Goal: Task Accomplishment & Management: Complete application form

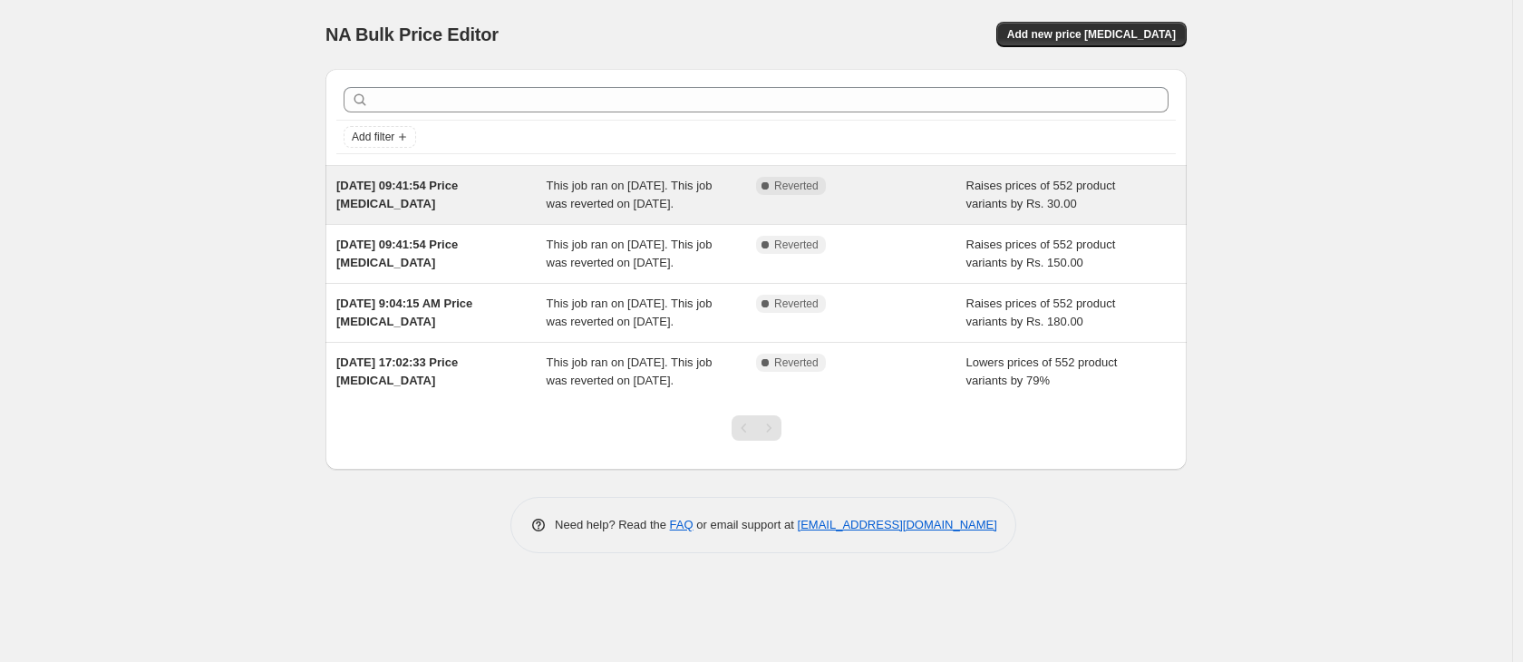
click at [501, 190] on div "[DATE] 09:41:54 Price [MEDICAL_DATA]" at bounding box center [441, 195] width 210 height 36
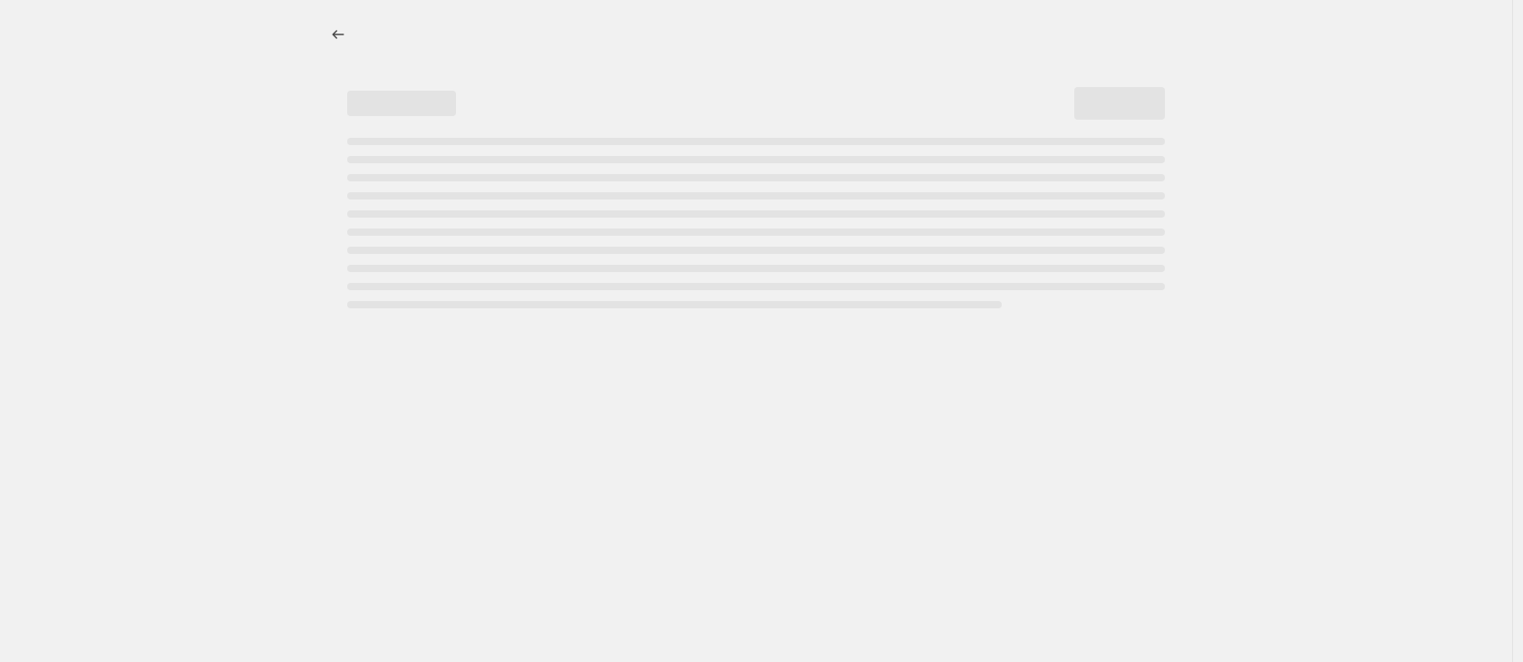
select select "by"
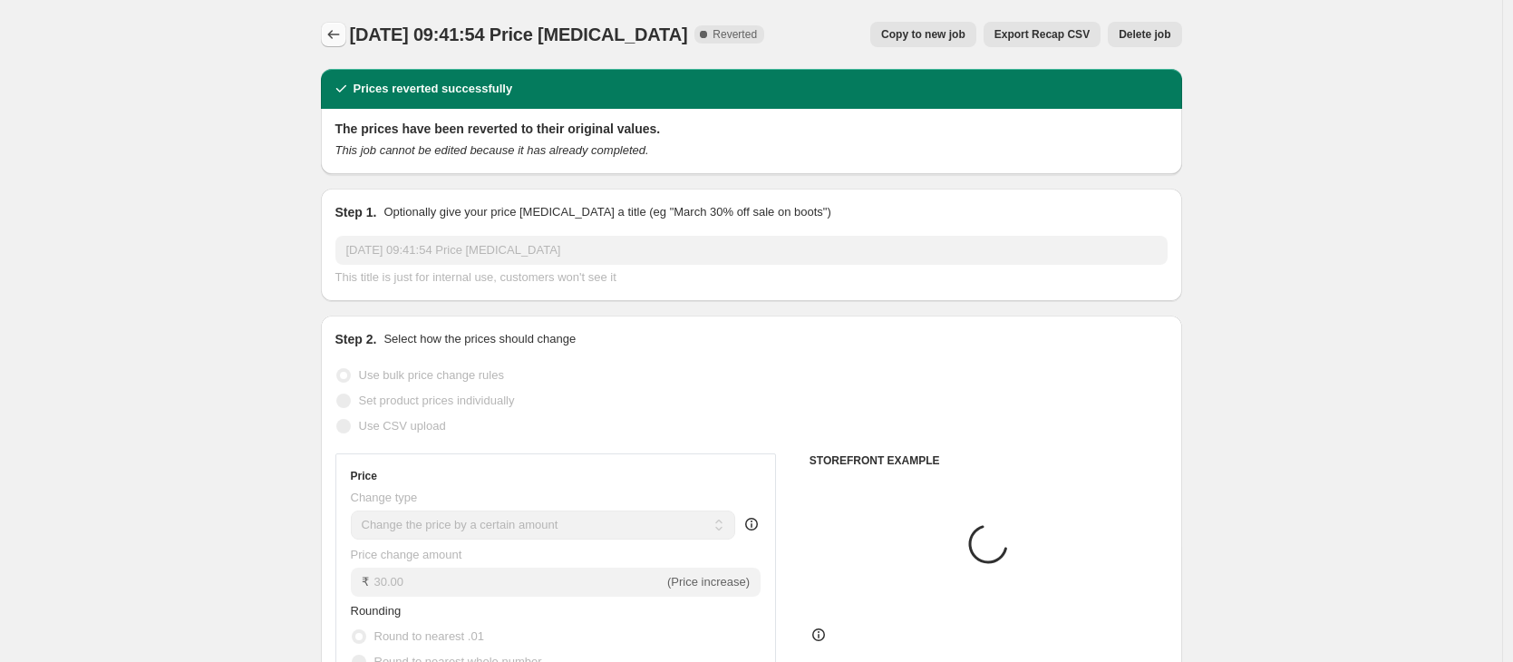
click at [346, 41] on button "Price change jobs" at bounding box center [333, 34] width 25 height 25
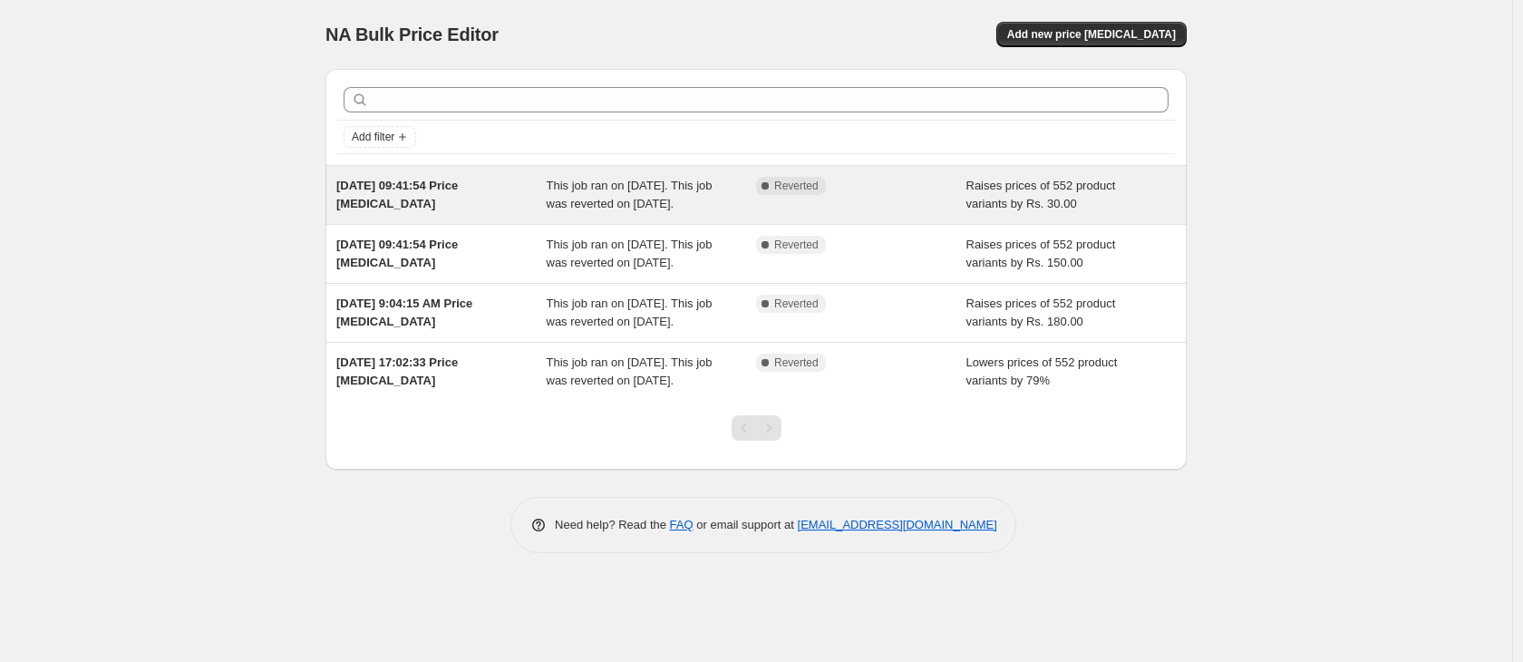
click at [588, 213] on div "This job ran on [DATE]. This job was reverted on [DATE]." at bounding box center [652, 195] width 210 height 36
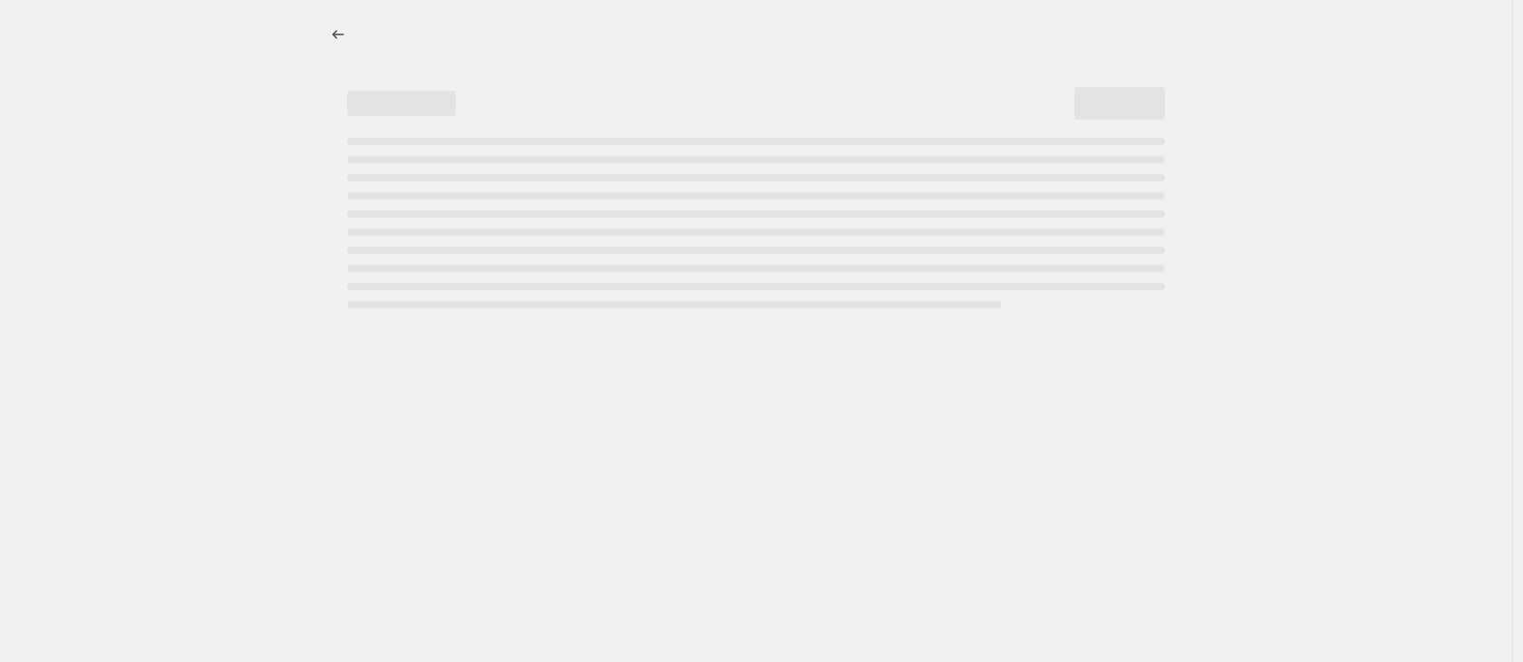
select select "by"
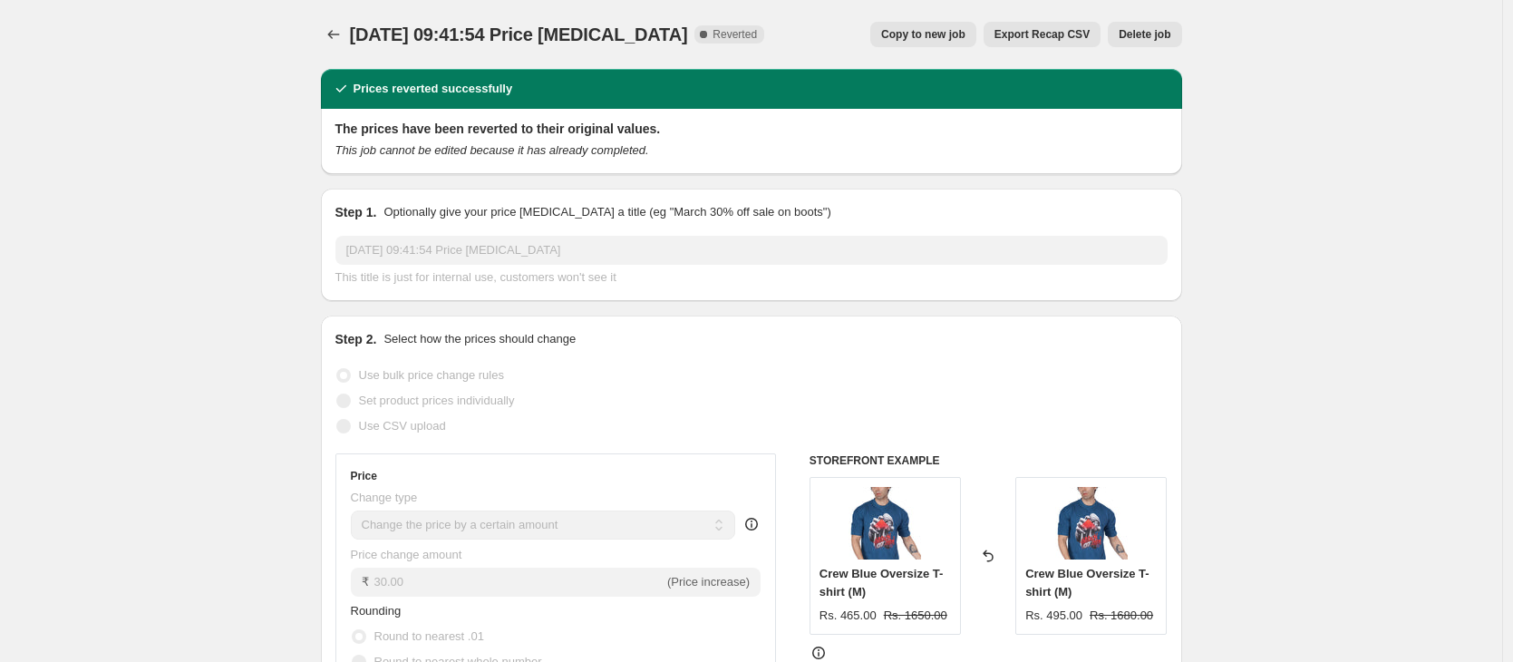
click at [342, 50] on div "[DATE] 09:41:54 Price [MEDICAL_DATA]. This page is ready [DATE] 09:41:54 Price …" at bounding box center [751, 34] width 861 height 69
click at [342, 42] on icon "Price change jobs" at bounding box center [334, 34] width 18 height 18
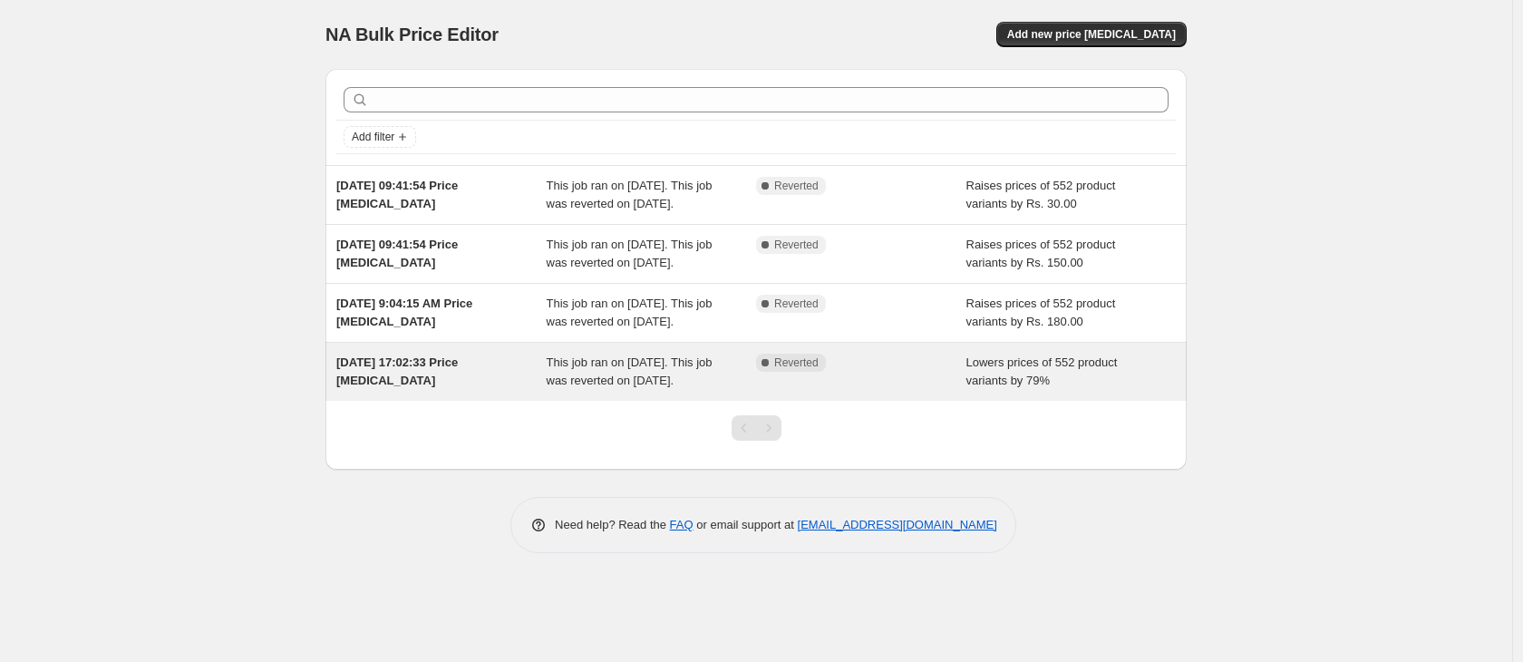
click at [571, 387] on span "This job ran on [DATE]. This job was reverted on [DATE]." at bounding box center [630, 371] width 166 height 32
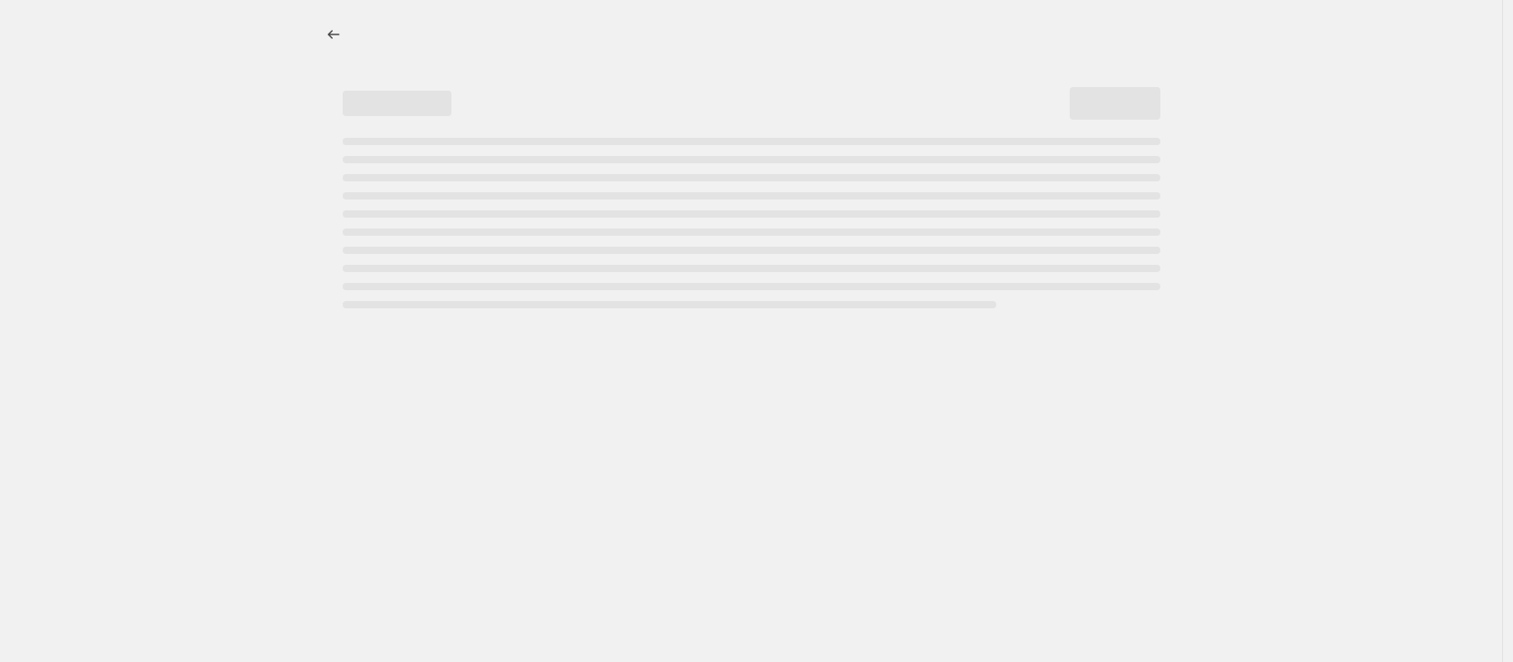
select select "percentage"
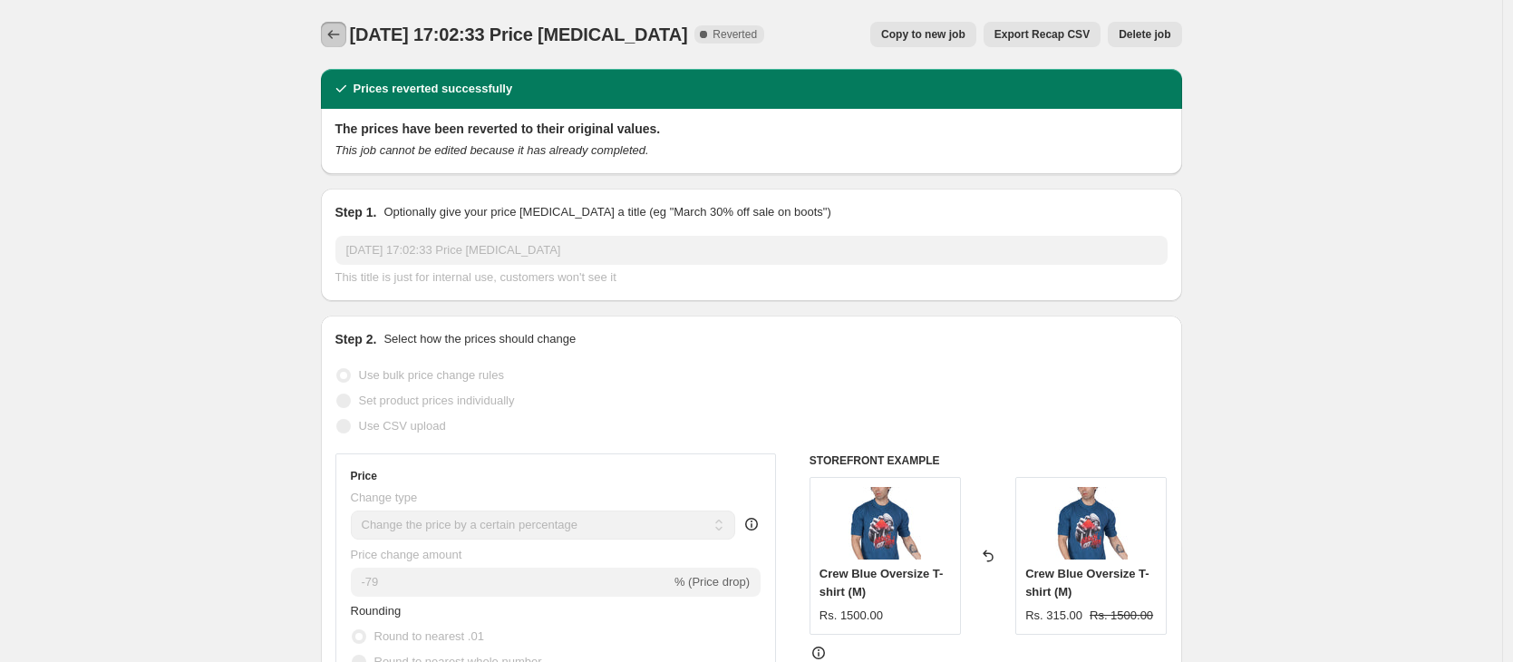
click at [328, 41] on icon "Price change jobs" at bounding box center [334, 34] width 18 height 18
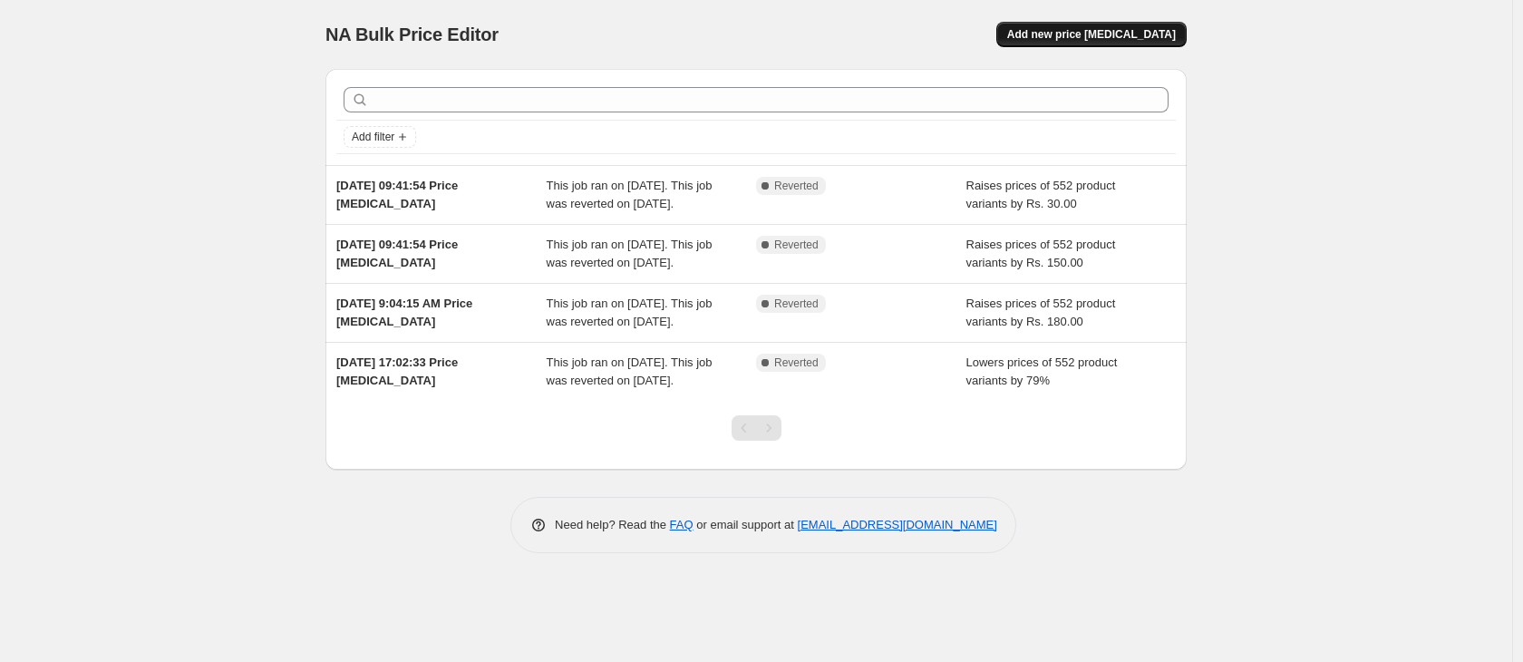
click at [1153, 33] on span "Add new price [MEDICAL_DATA]" at bounding box center [1091, 34] width 169 height 15
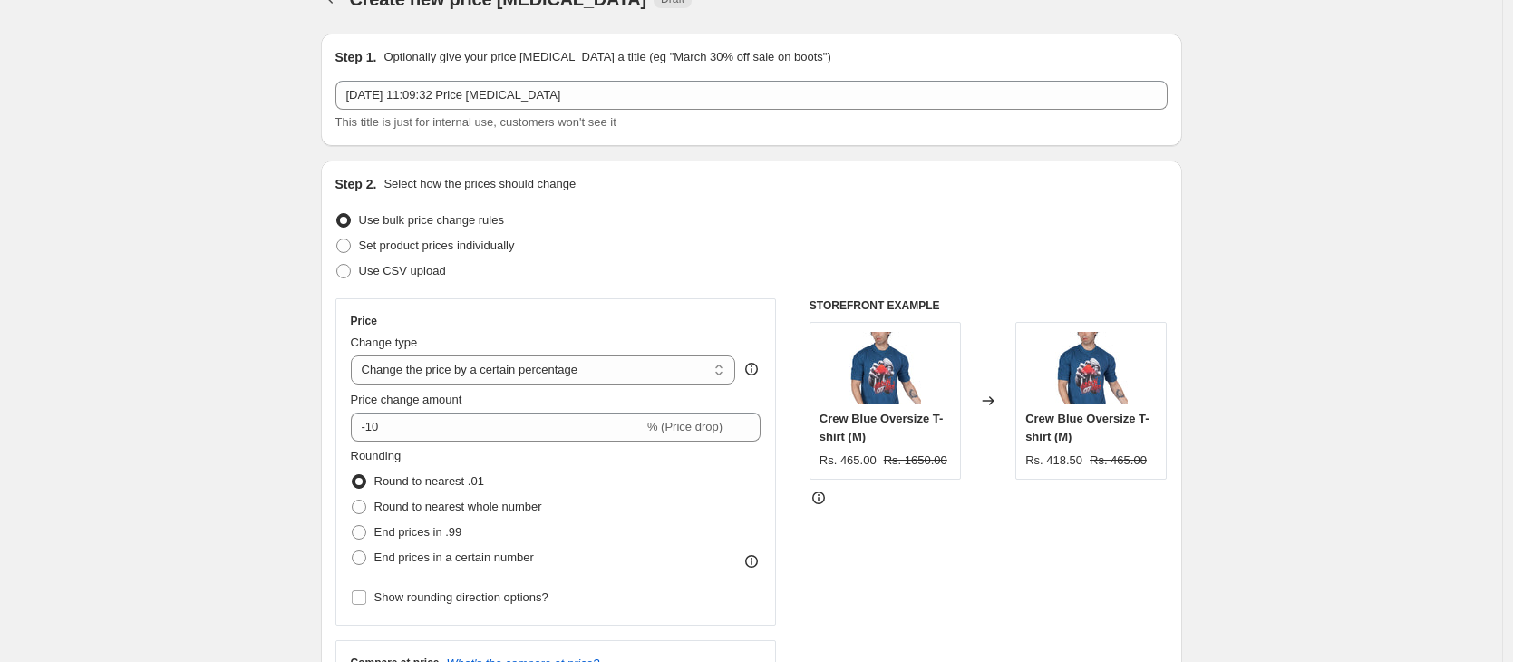
scroll to position [59, 0]
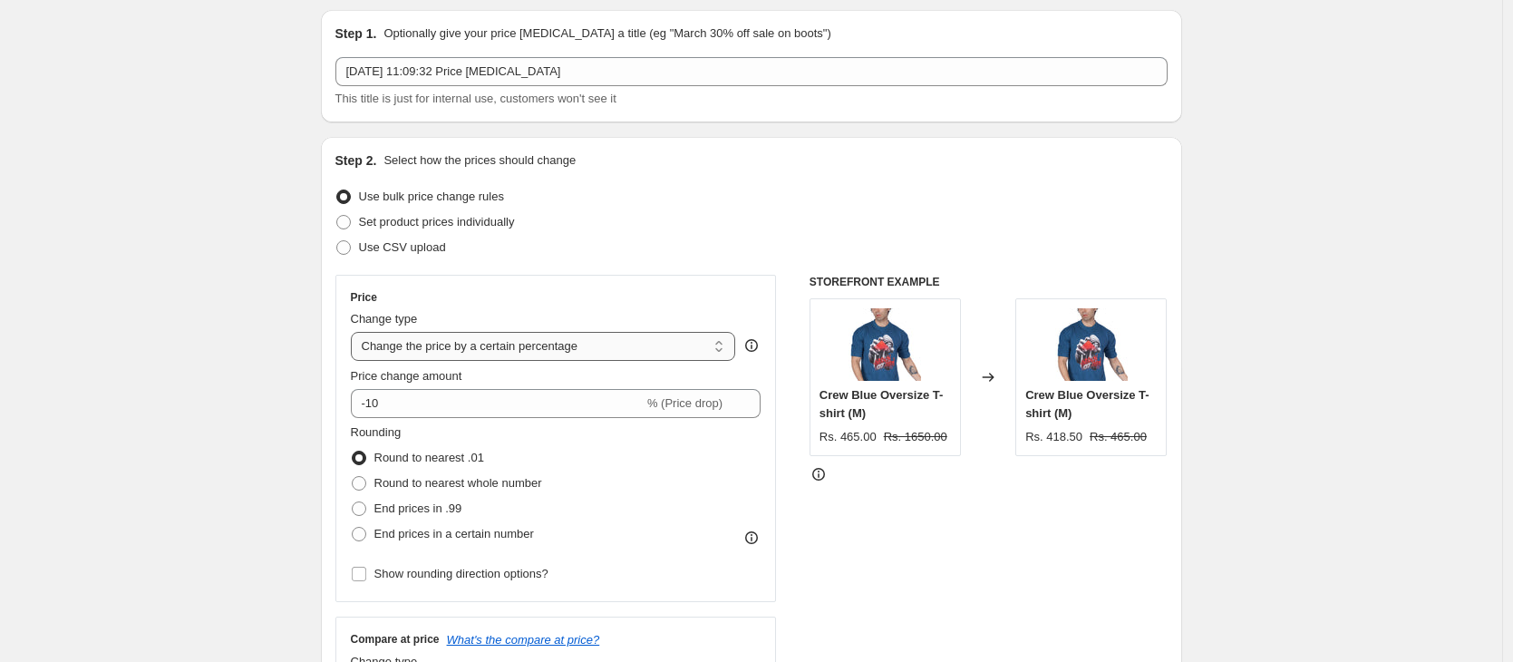
click at [574, 337] on select "Change the price to a certain amount Change the price by a certain amount Chang…" at bounding box center [543, 346] width 385 height 29
select select "ecap"
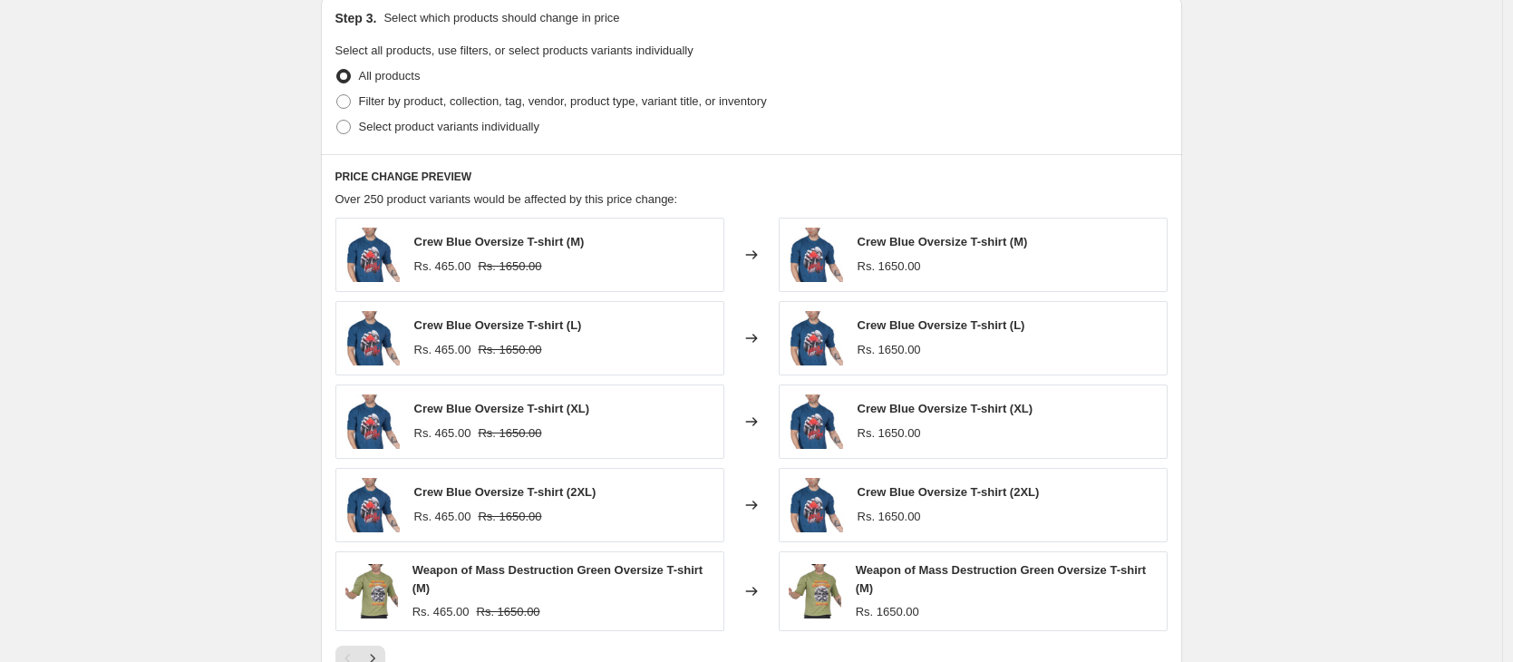
scroll to position [955, 0]
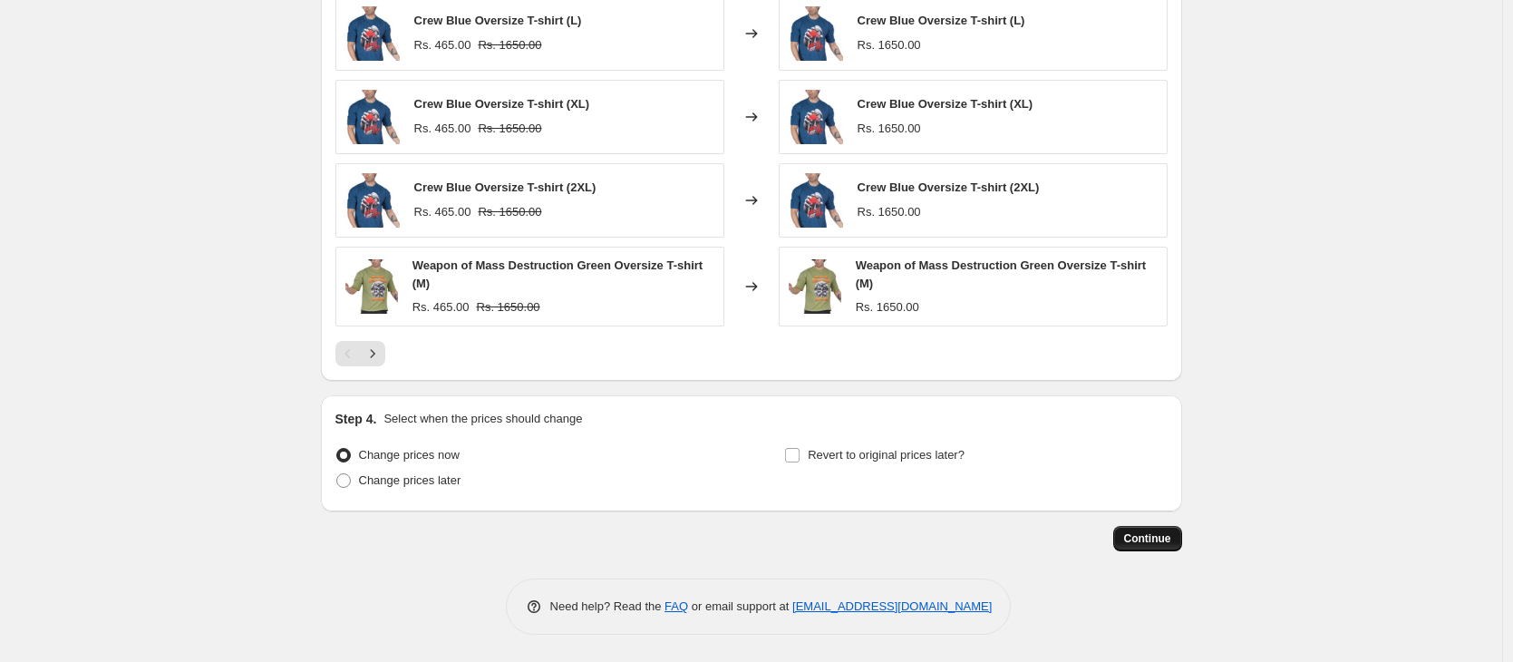
click at [1126, 527] on button "Continue" at bounding box center [1147, 538] width 69 height 25
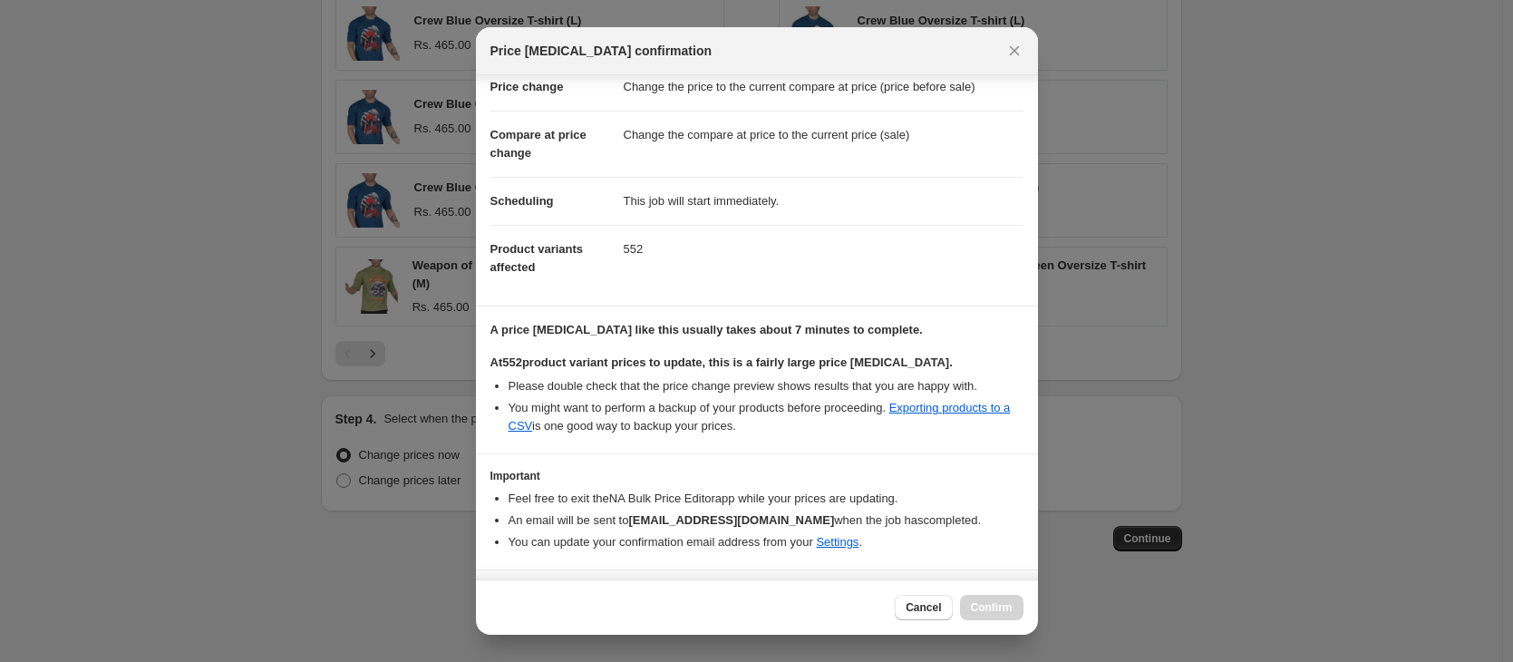
scroll to position [90, 0]
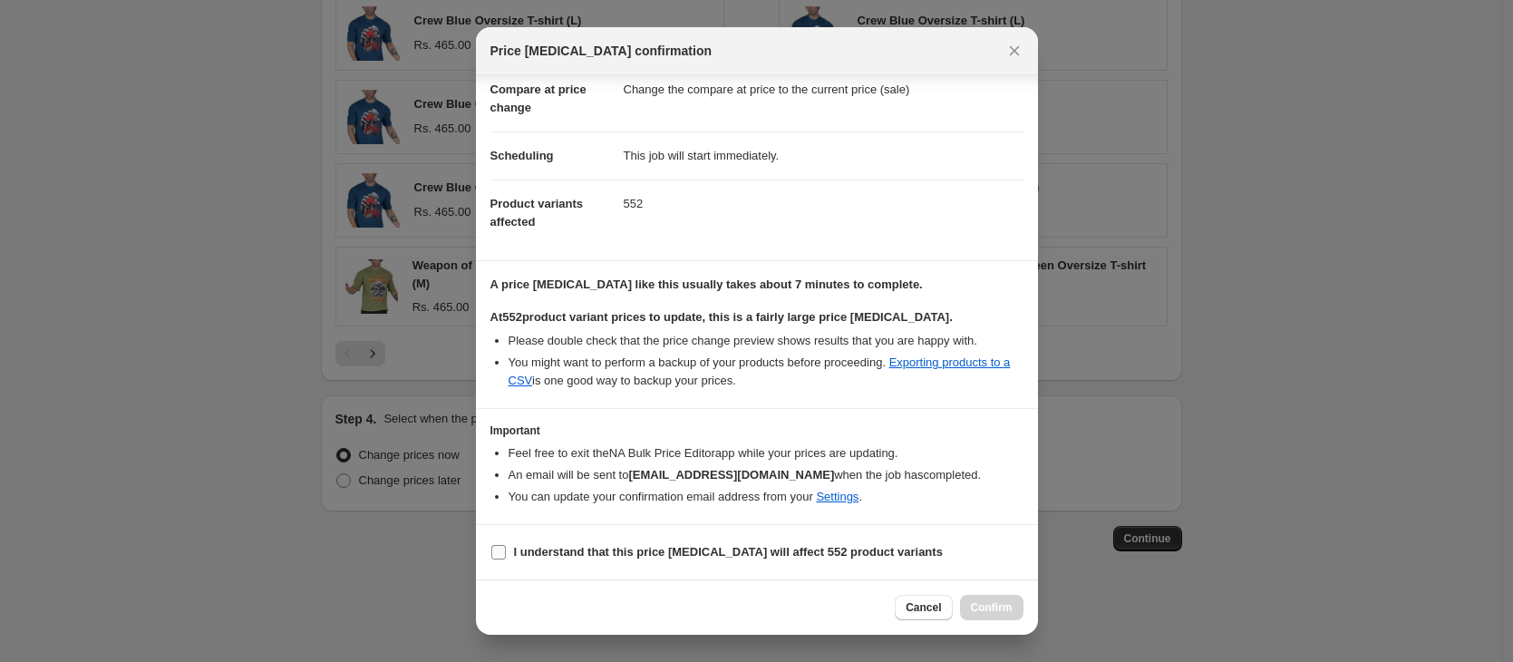
click at [501, 559] on span ":ra5:" at bounding box center [499, 552] width 16 height 16
click at [501, 559] on input "I understand that this price [MEDICAL_DATA] will affect 552 product variants" at bounding box center [498, 552] width 15 height 15
checkbox input "true"
click at [987, 605] on span "Confirm" at bounding box center [992, 607] width 42 height 15
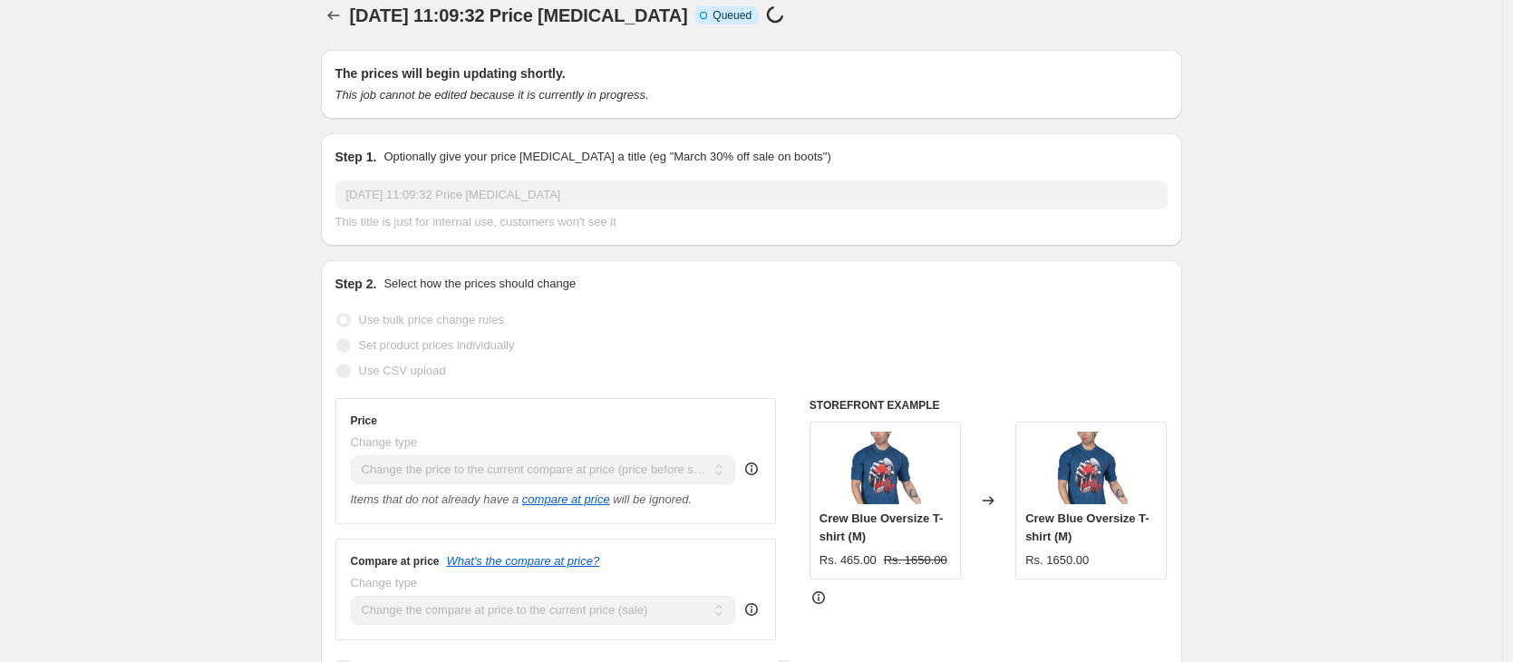
scroll to position [2, 0]
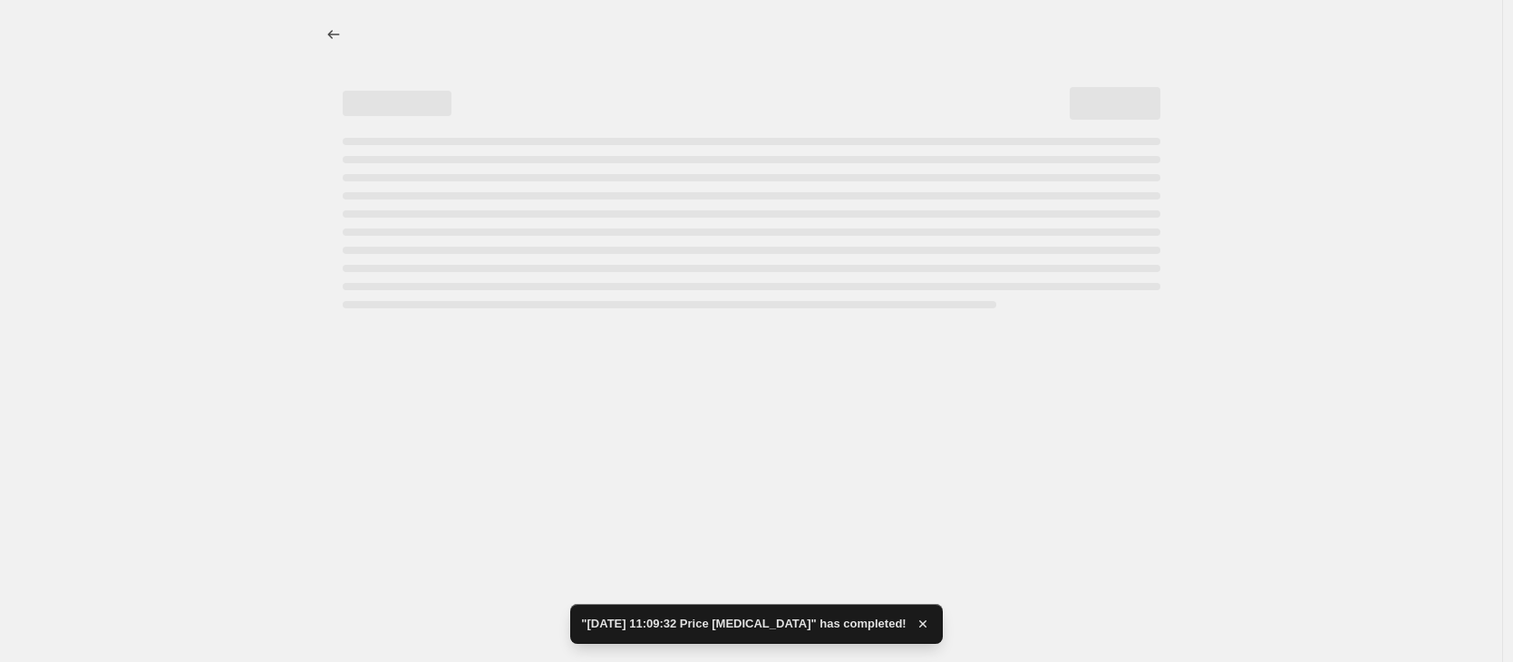
select select "ecap"
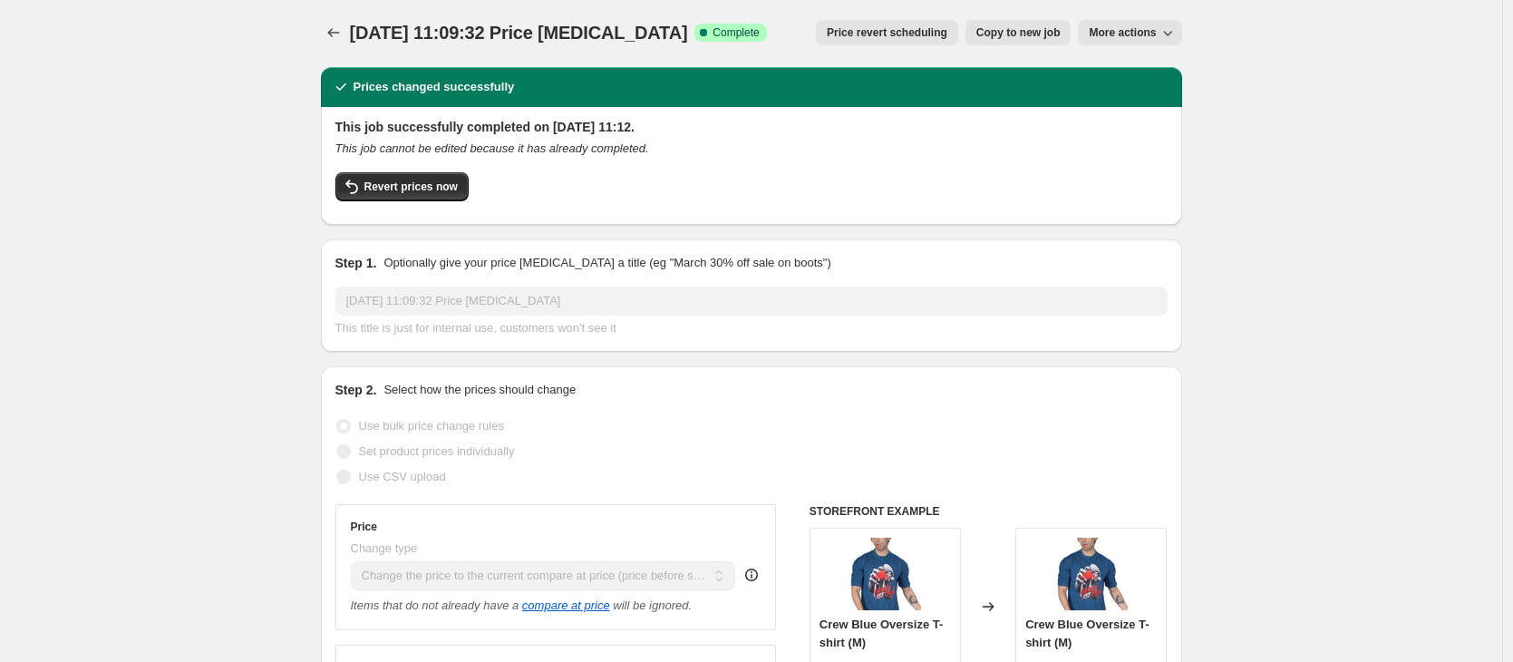
scroll to position [0, 0]
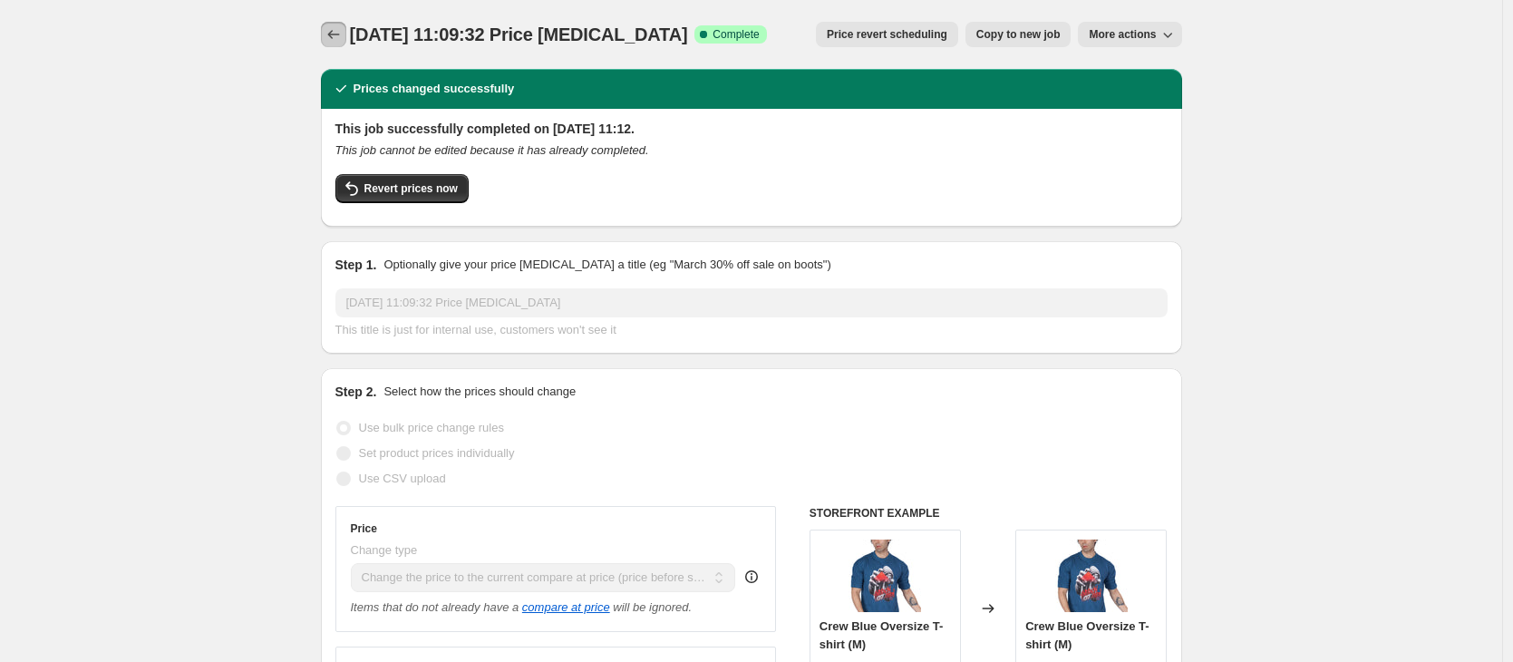
click at [343, 35] on icon "Price change jobs" at bounding box center [334, 34] width 18 height 18
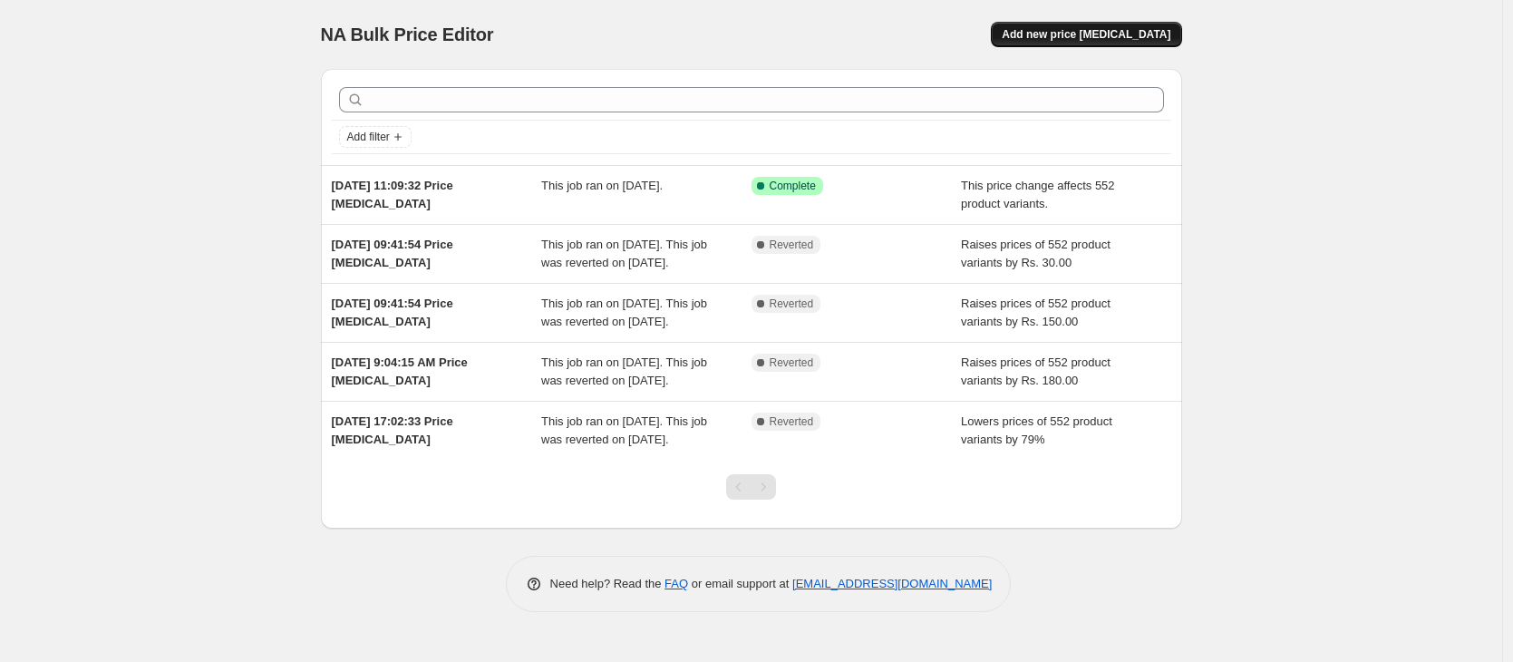
click at [1031, 42] on button "Add new price [MEDICAL_DATA]" at bounding box center [1086, 34] width 190 height 25
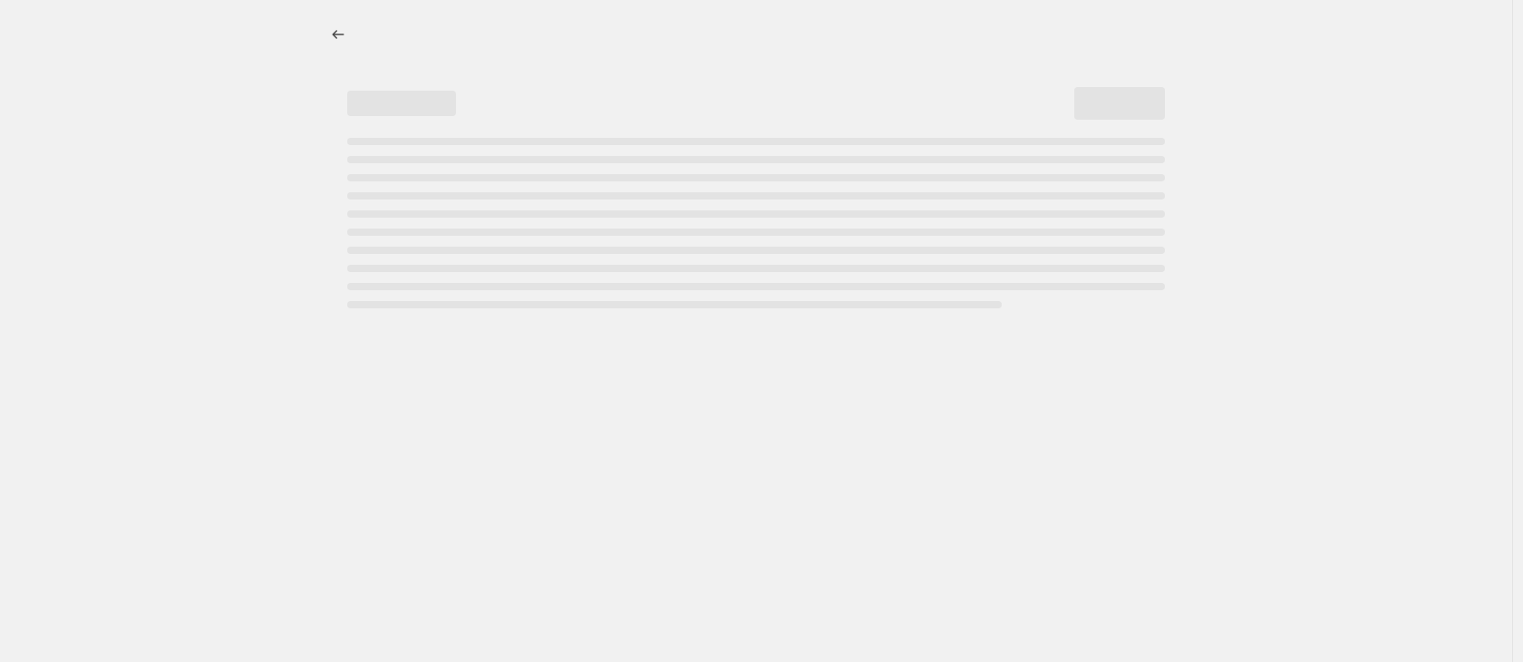
select select "percentage"
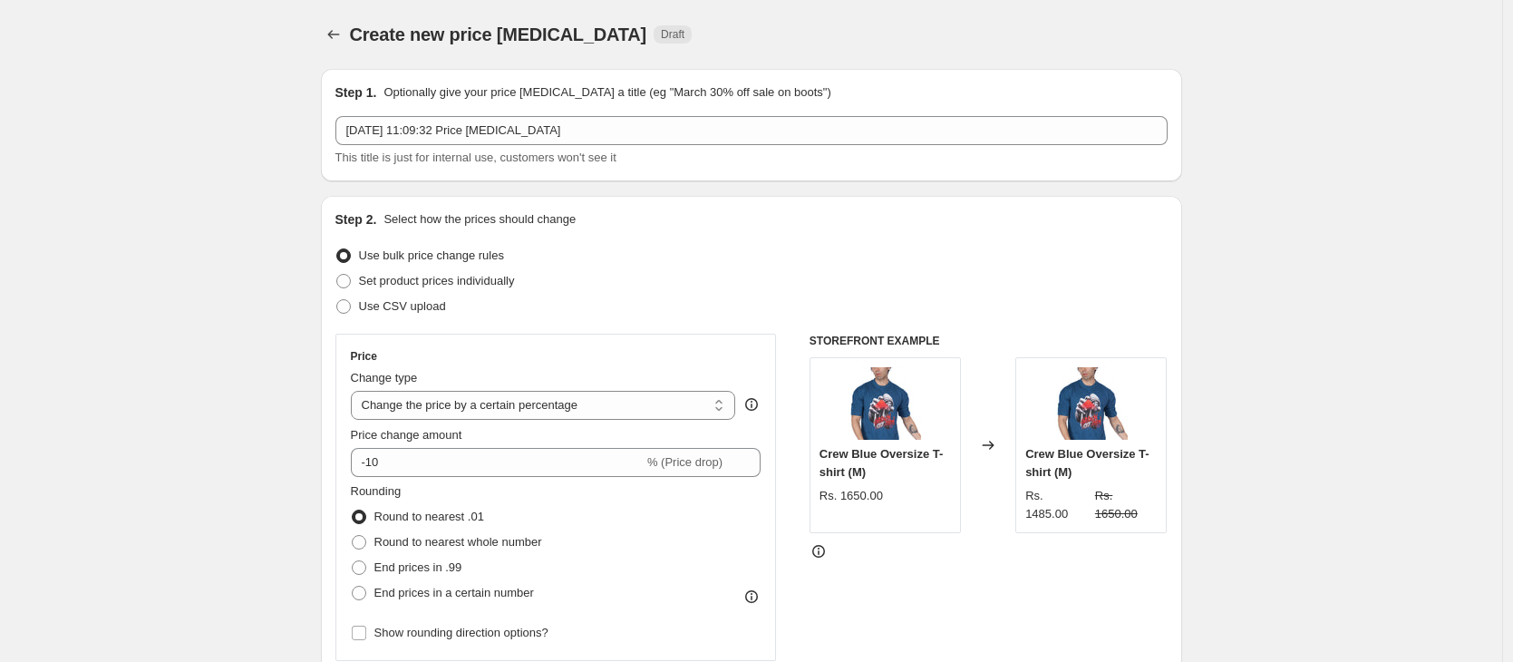
drag, startPoint x: 526, startPoint y: 477, endPoint x: 528, endPoint y: 465, distance: 11.9
click at [527, 477] on div "Price Change type Change the price to a certain amount Change the price by a ce…" at bounding box center [556, 497] width 411 height 297
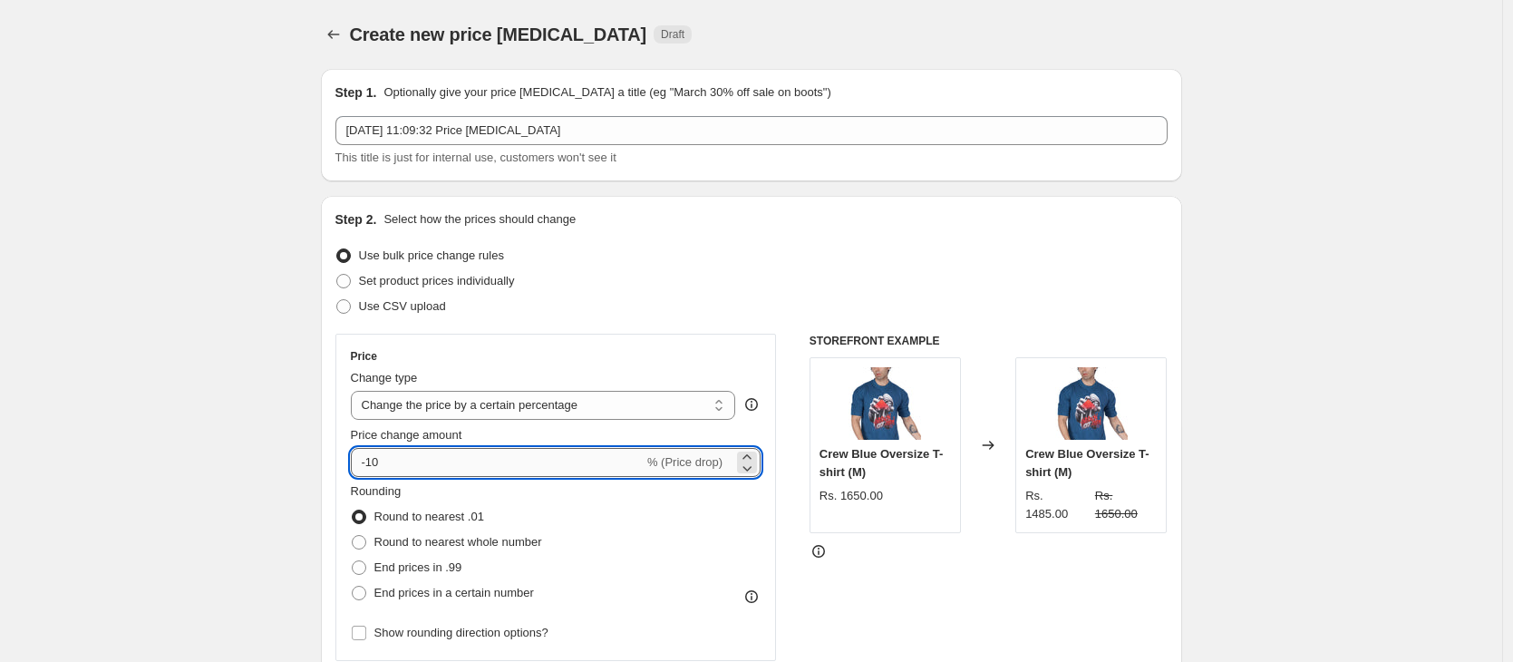
click at [528, 465] on input "-10" at bounding box center [497, 462] width 293 height 29
drag, startPoint x: 484, startPoint y: 464, endPoint x: 365, endPoint y: 464, distance: 118.8
click at [365, 464] on input "-10" at bounding box center [497, 462] width 293 height 29
click at [409, 411] on select "Change the price to a certain amount Change the price by a certain amount Chang…" at bounding box center [543, 405] width 385 height 29
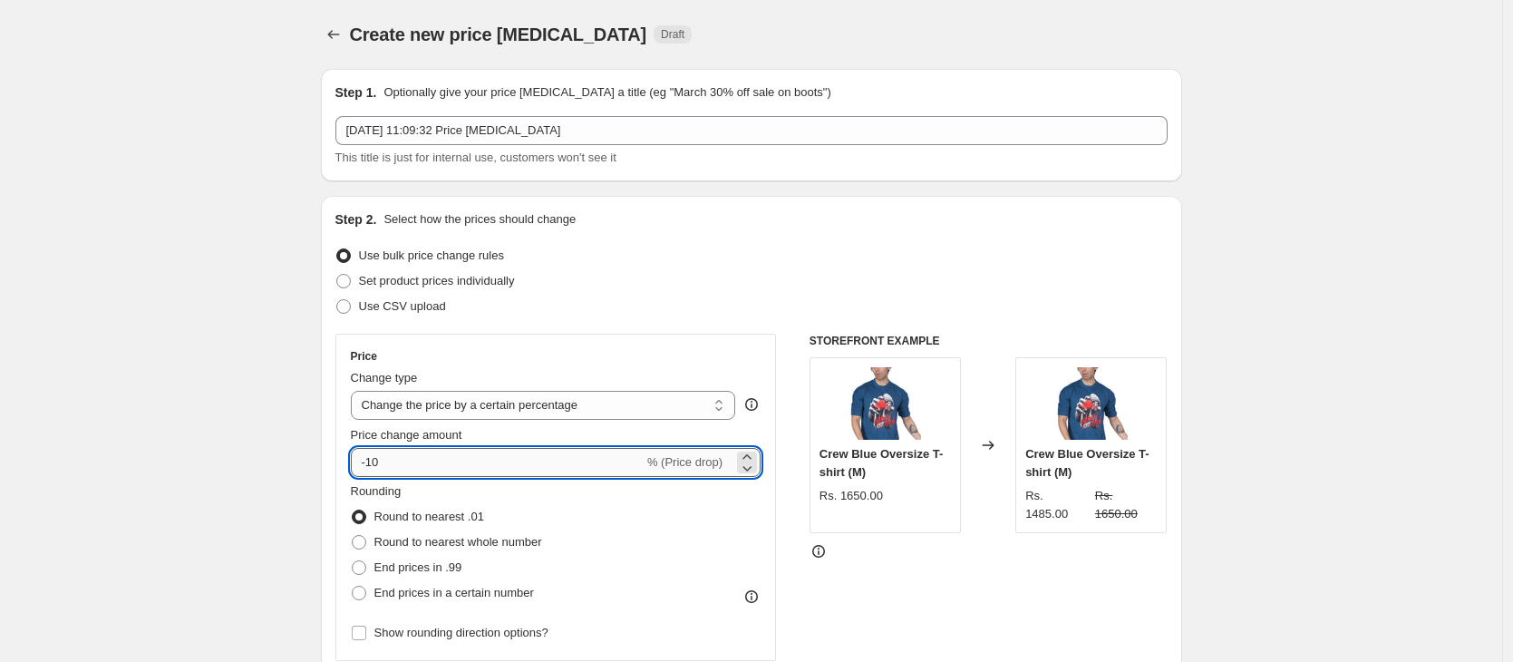
click at [445, 470] on input "-10" at bounding box center [497, 462] width 293 height 29
type input "150"
click at [579, 413] on select "Change the price to a certain amount Change the price by a certain amount Chang…" at bounding box center [543, 405] width 385 height 29
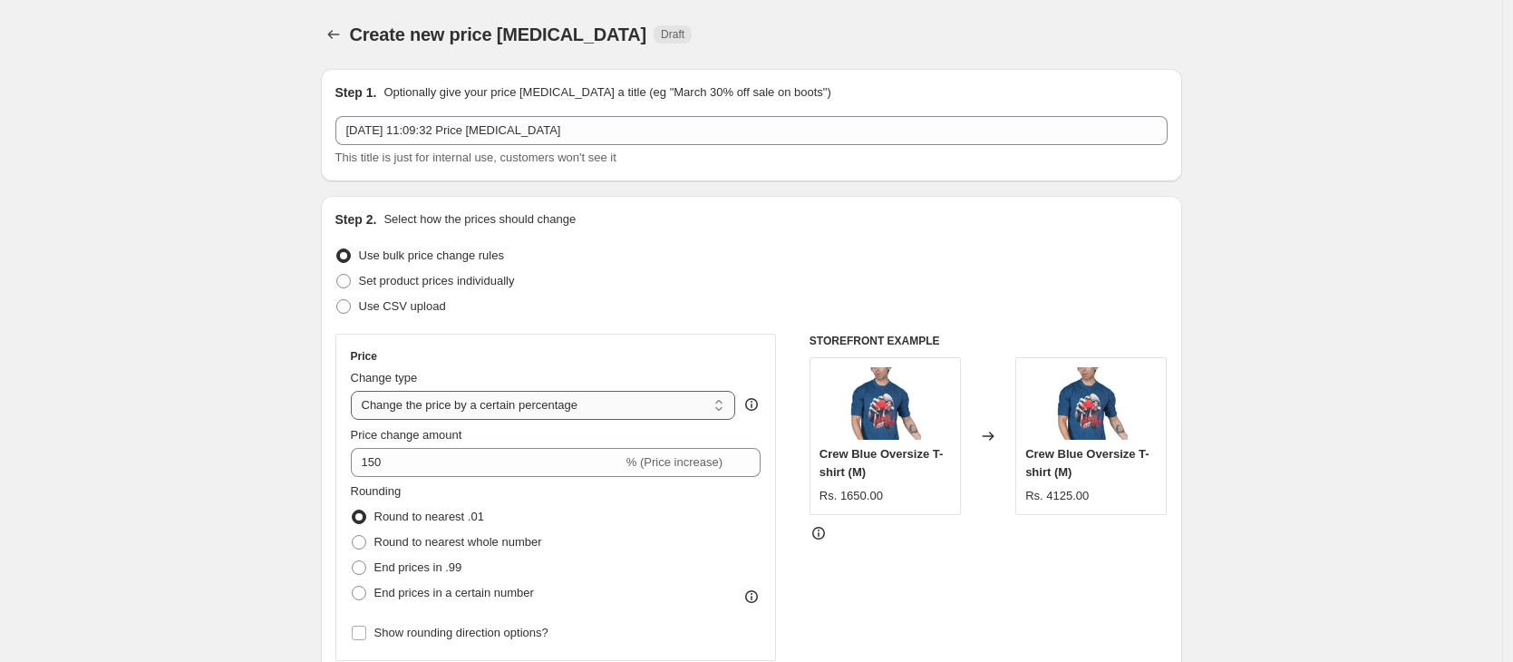
select select "by"
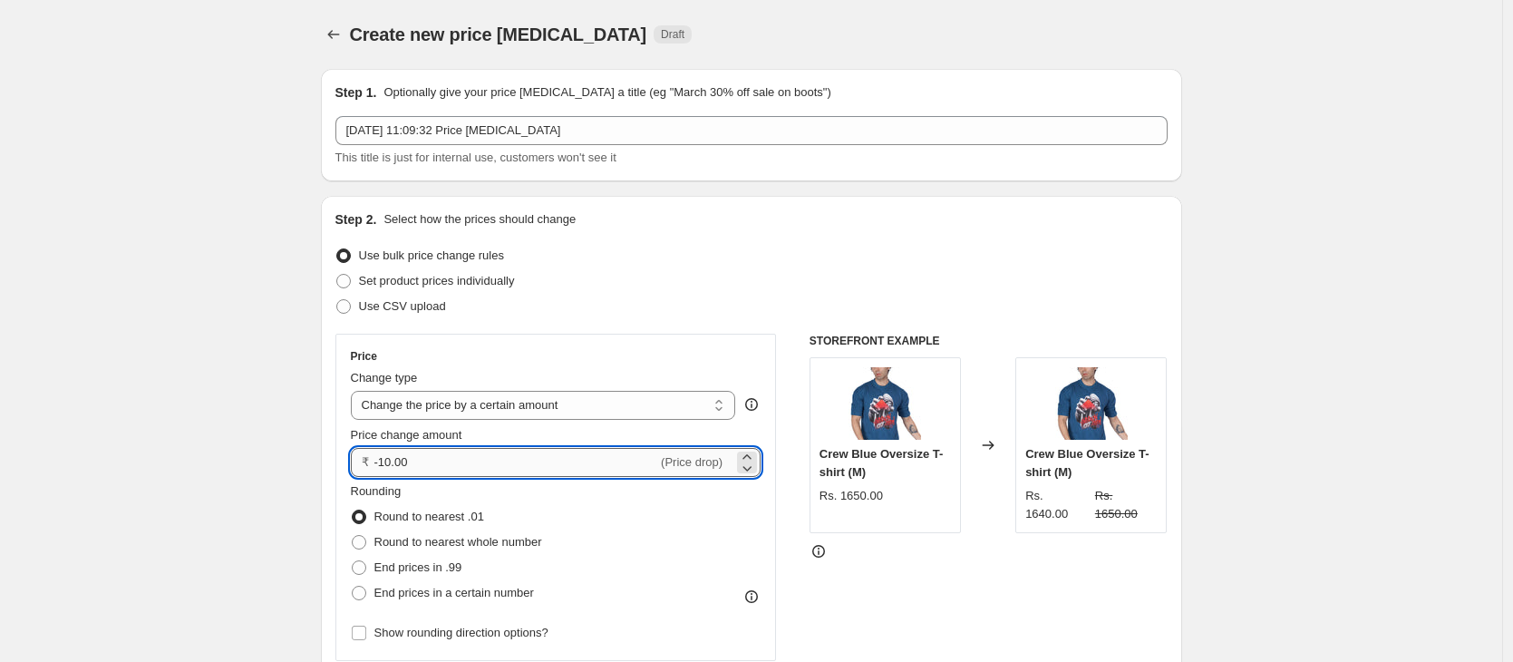
click at [635, 454] on input "-10.00" at bounding box center [516, 462] width 284 height 29
type input "180.00"
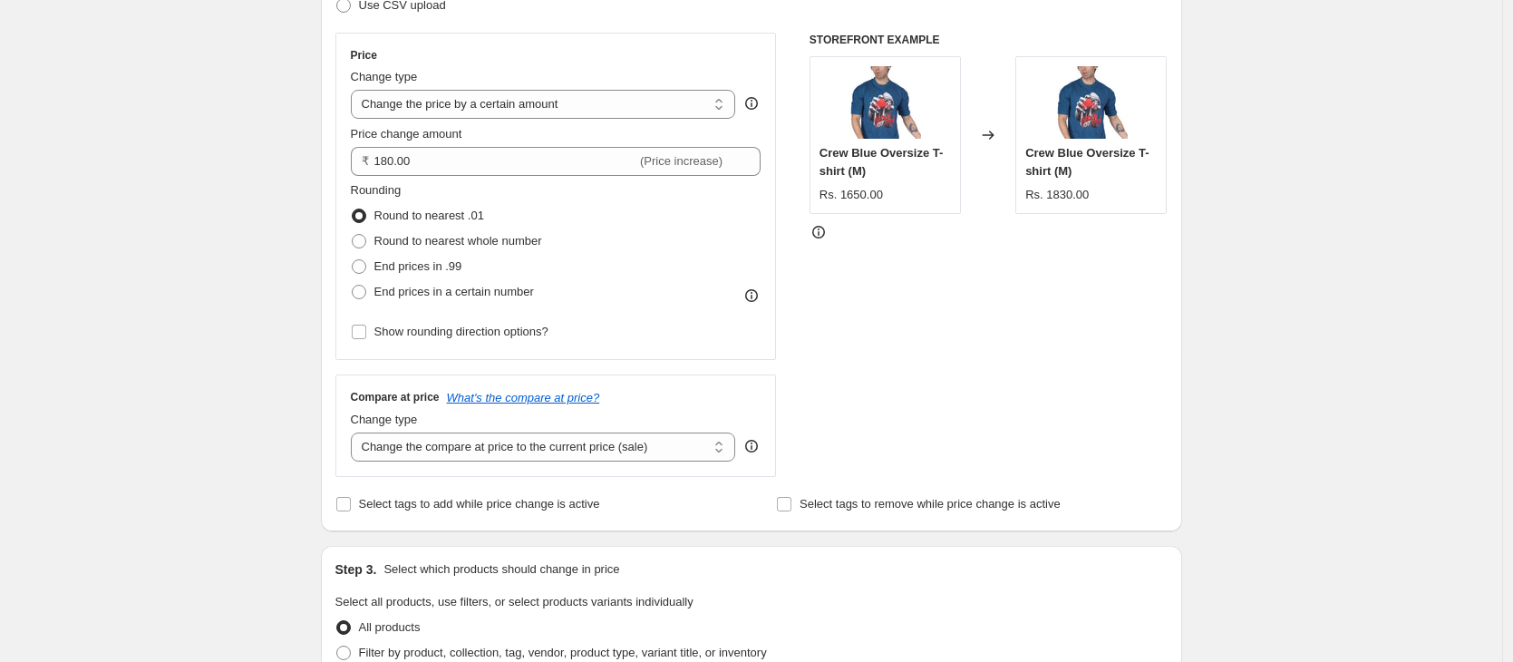
scroll to position [305, 0]
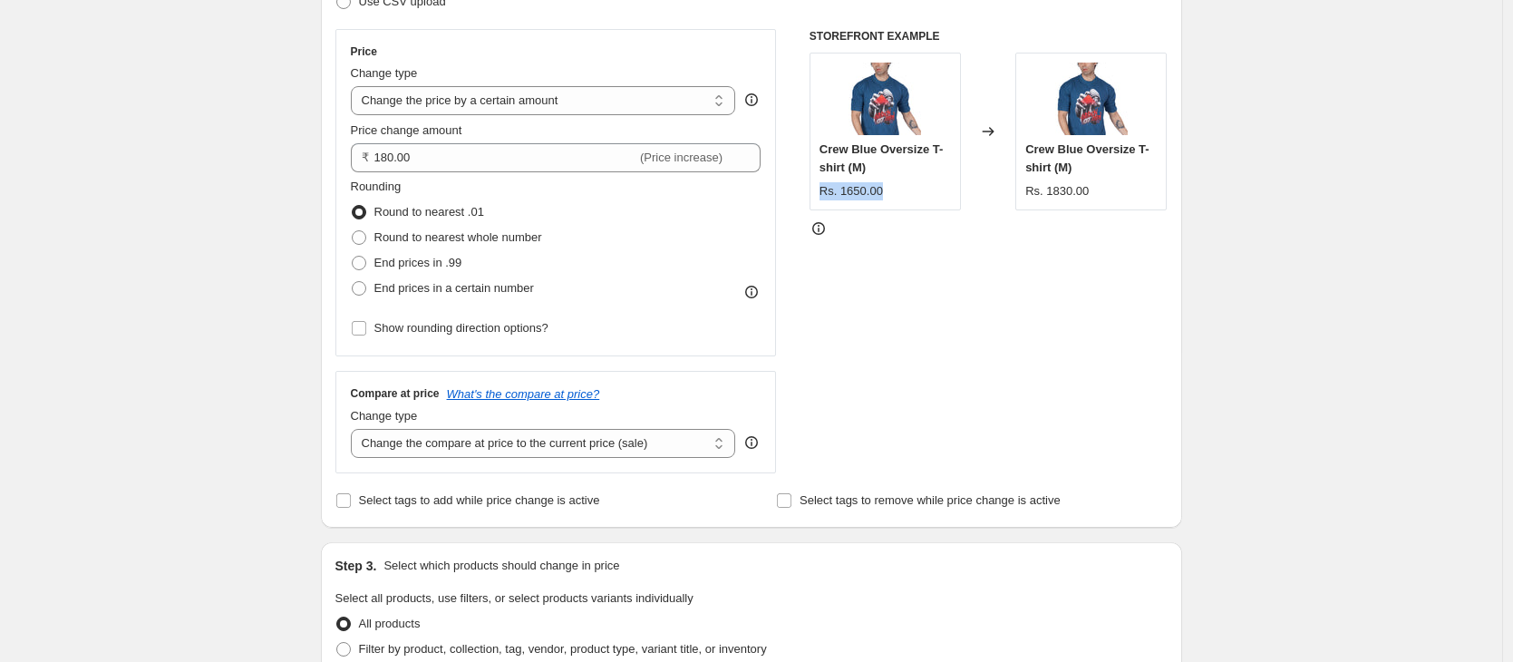
drag, startPoint x: 880, startPoint y: 186, endPoint x: 845, endPoint y: 177, distance: 35.6
click at [845, 177] on div "Crew Blue Oversize T-shirt (M) Rs. 1650.00" at bounding box center [885, 171] width 131 height 60
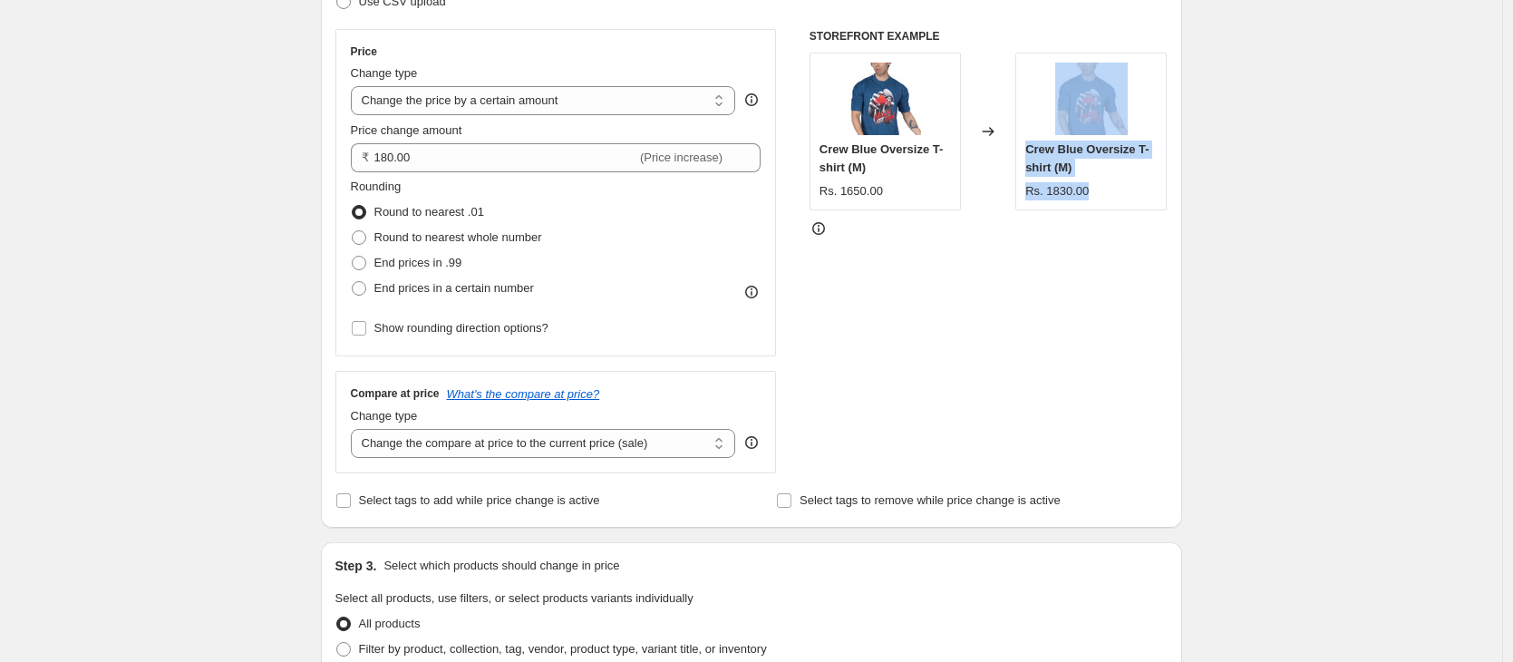
drag, startPoint x: 1102, startPoint y: 194, endPoint x: 983, endPoint y: 196, distance: 118.8
click at [983, 196] on div "Crew Blue Oversize T-shirt (M) Rs. 1650.00 Changed to Crew Blue Oversize T-shir…" at bounding box center [989, 132] width 358 height 158
click at [519, 448] on select "Change the compare at price to the current price (sale) Change the compare at p…" at bounding box center [543, 443] width 385 height 29
select select "no_change"
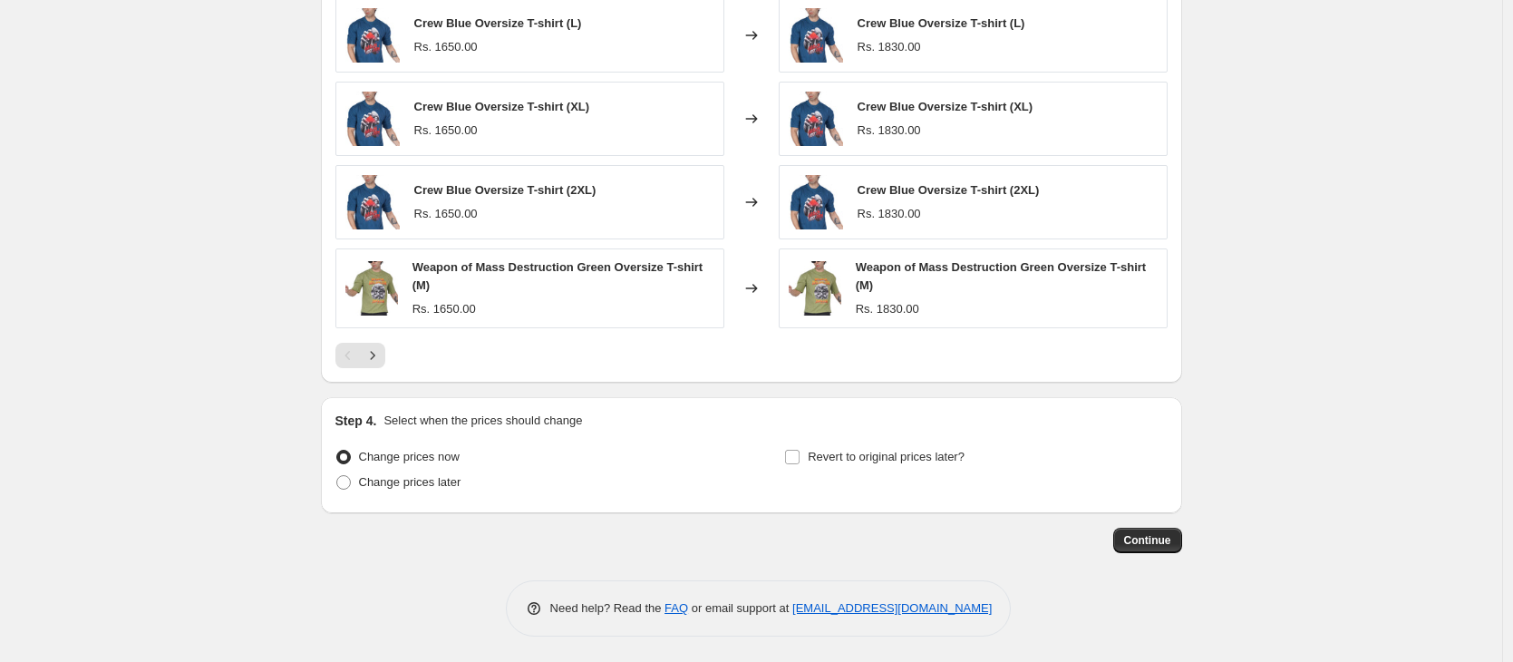
scroll to position [1156, 0]
click at [1135, 539] on span "Continue" at bounding box center [1147, 538] width 47 height 15
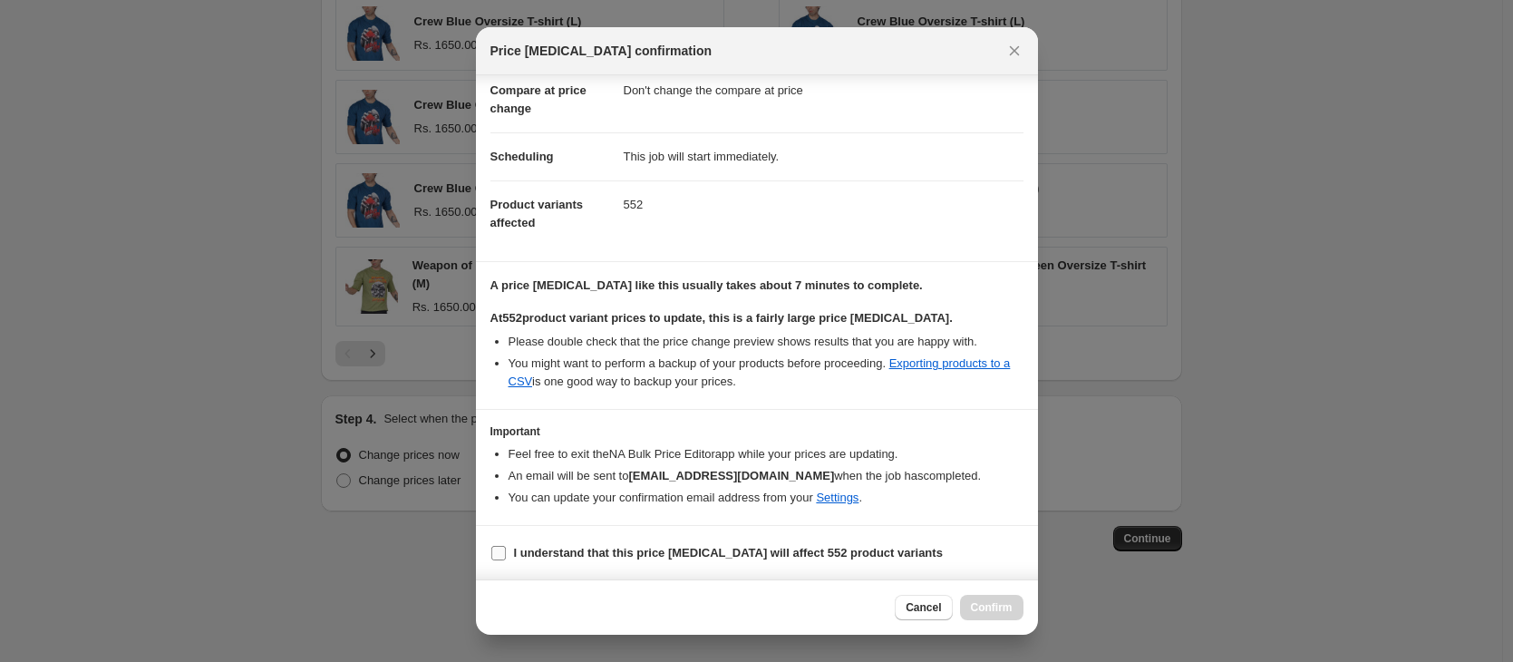
scroll to position [90, 0]
click at [596, 545] on b "I understand that this price [MEDICAL_DATA] will affect 552 product variants" at bounding box center [728, 552] width 429 height 14
click at [506, 545] on input "I understand that this price [MEDICAL_DATA] will affect 552 product variants" at bounding box center [498, 552] width 15 height 15
checkbox input "true"
click at [991, 605] on span "Confirm" at bounding box center [992, 607] width 42 height 15
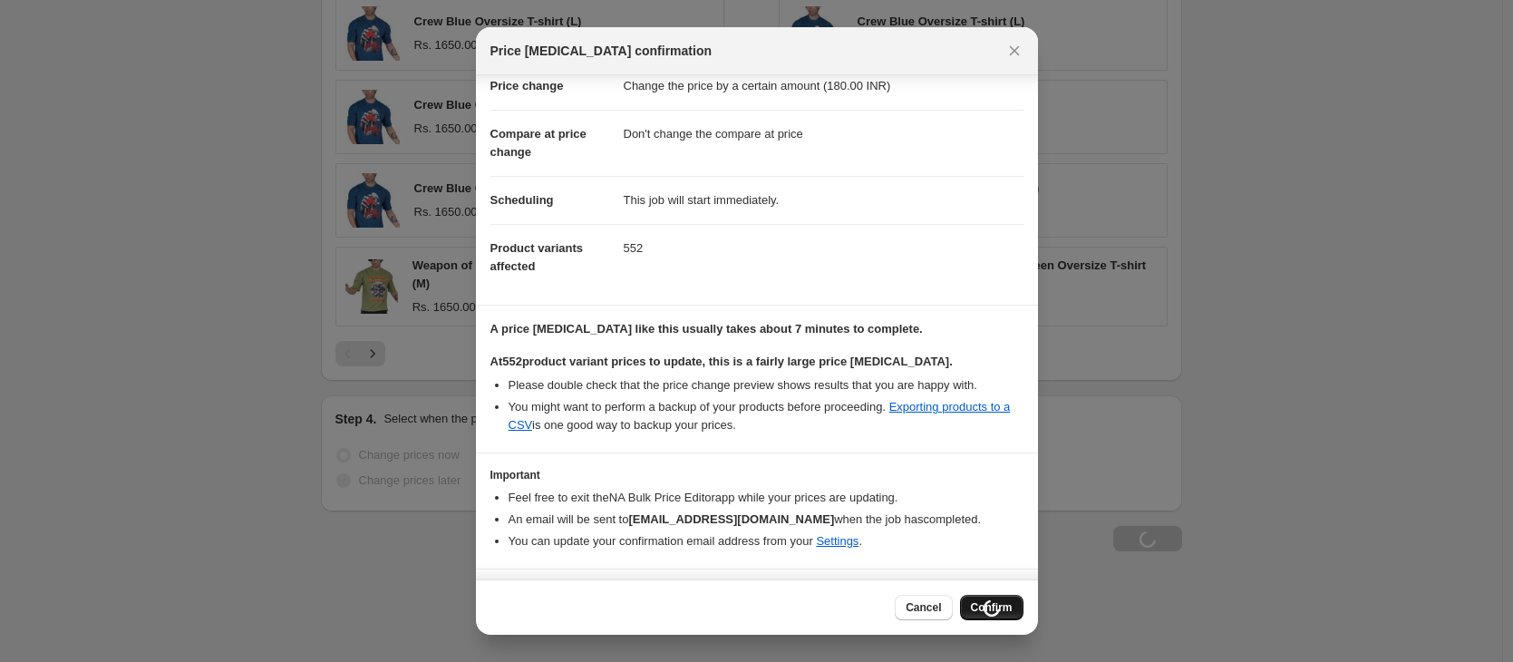
scroll to position [0, 0]
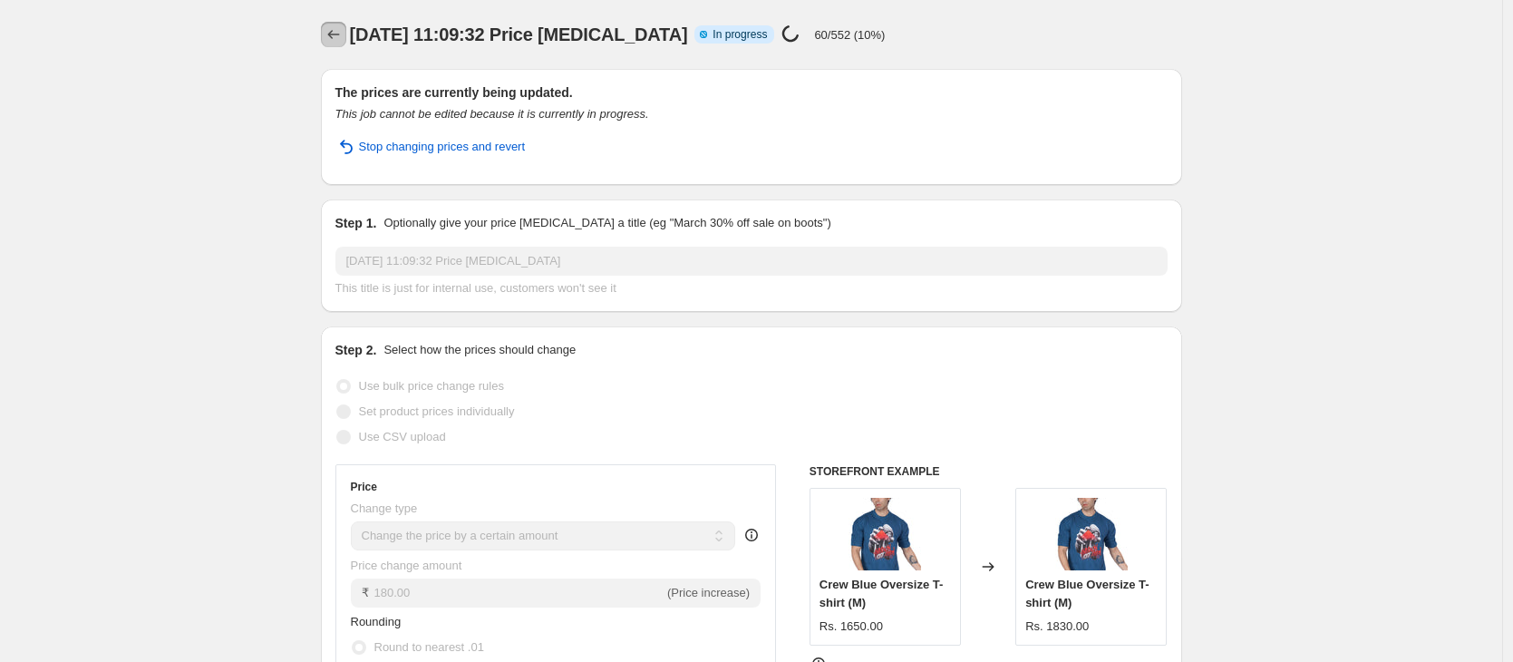
click at [343, 39] on icon "Price change jobs" at bounding box center [334, 34] width 18 height 18
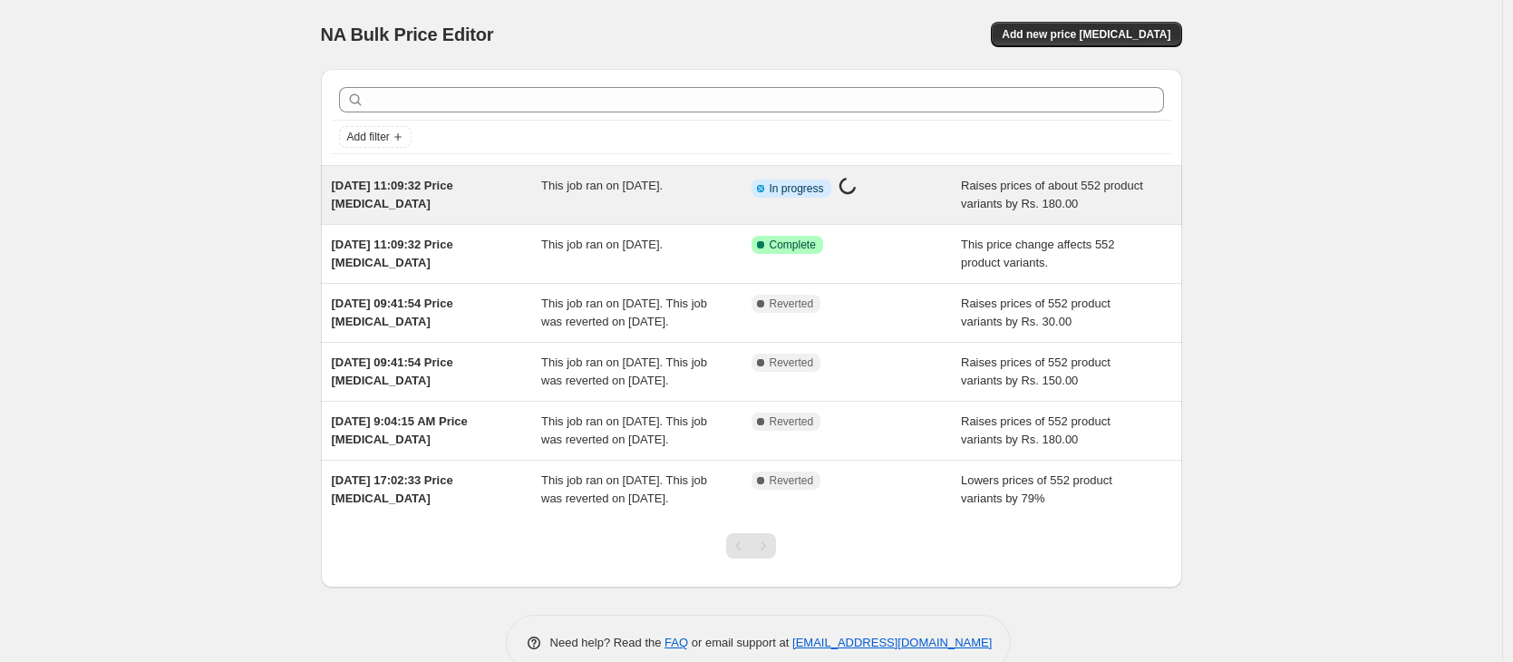
click at [379, 214] on div "[DATE] 11:09:32 Price [MEDICAL_DATA] This job ran on [DATE]. Info Partially com…" at bounding box center [751, 195] width 861 height 58
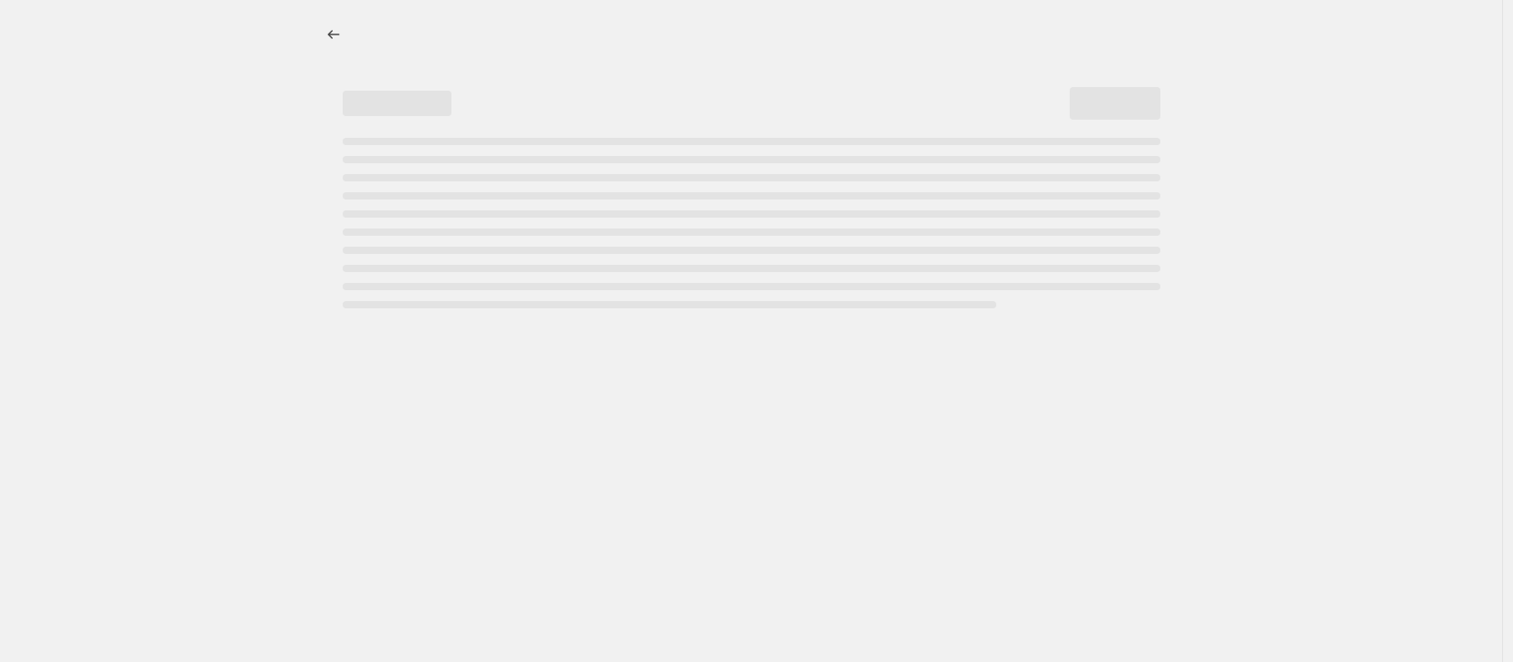
select select "by"
select select "no_change"
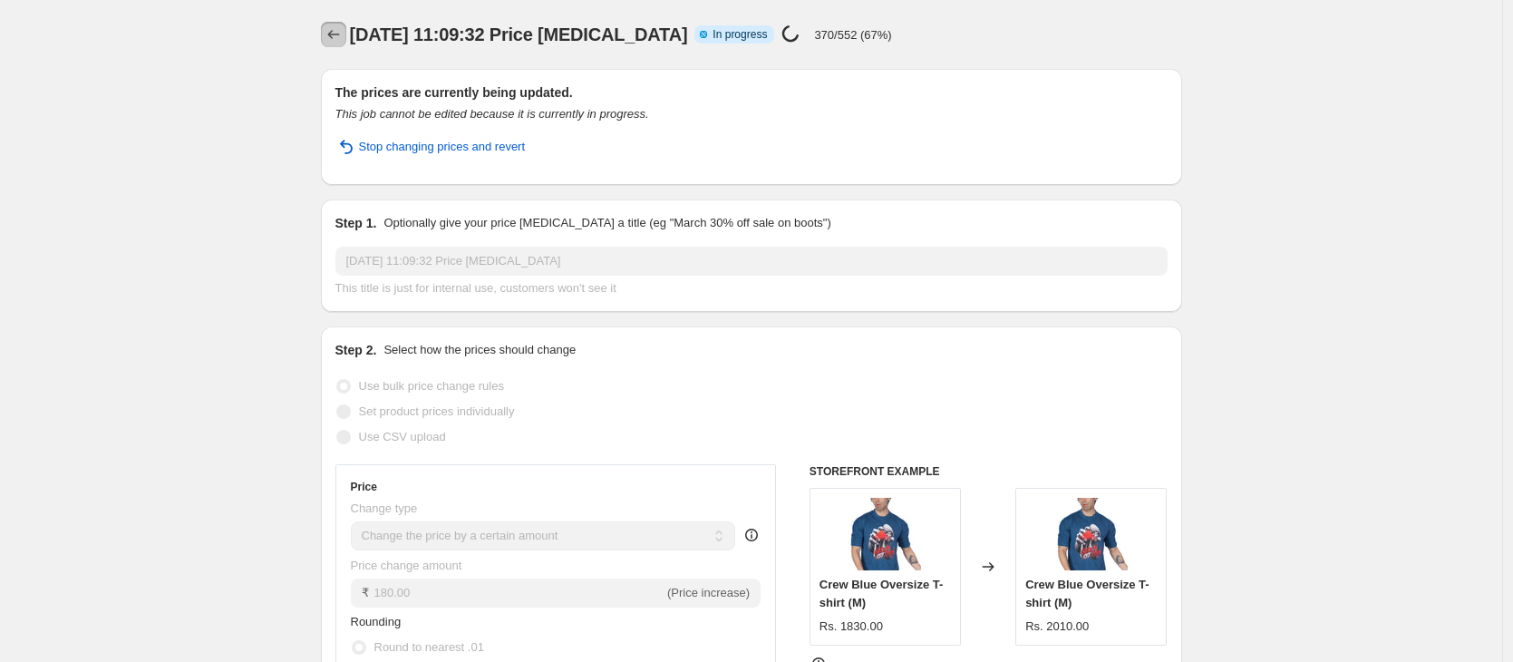
click at [335, 44] on button "Price change jobs" at bounding box center [333, 34] width 25 height 25
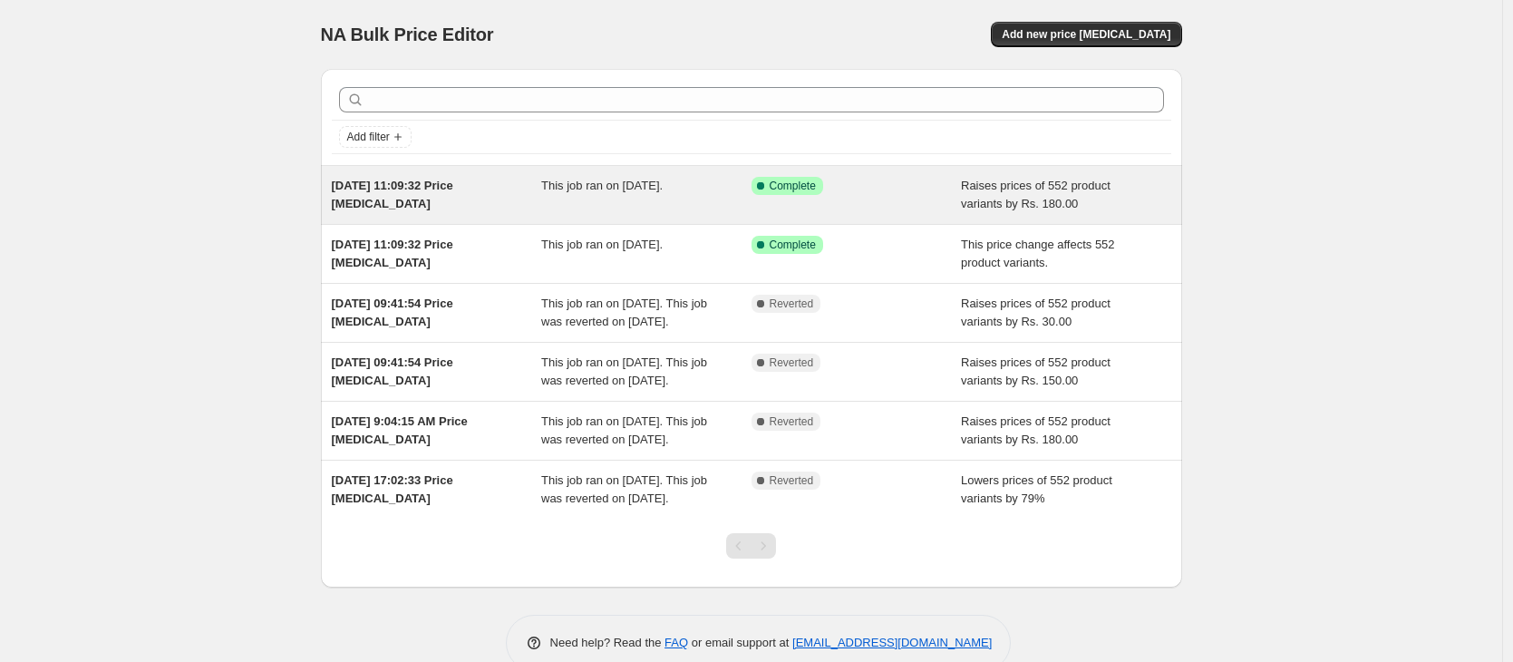
click at [575, 195] on div "This job ran on [DATE]." at bounding box center [646, 195] width 210 height 36
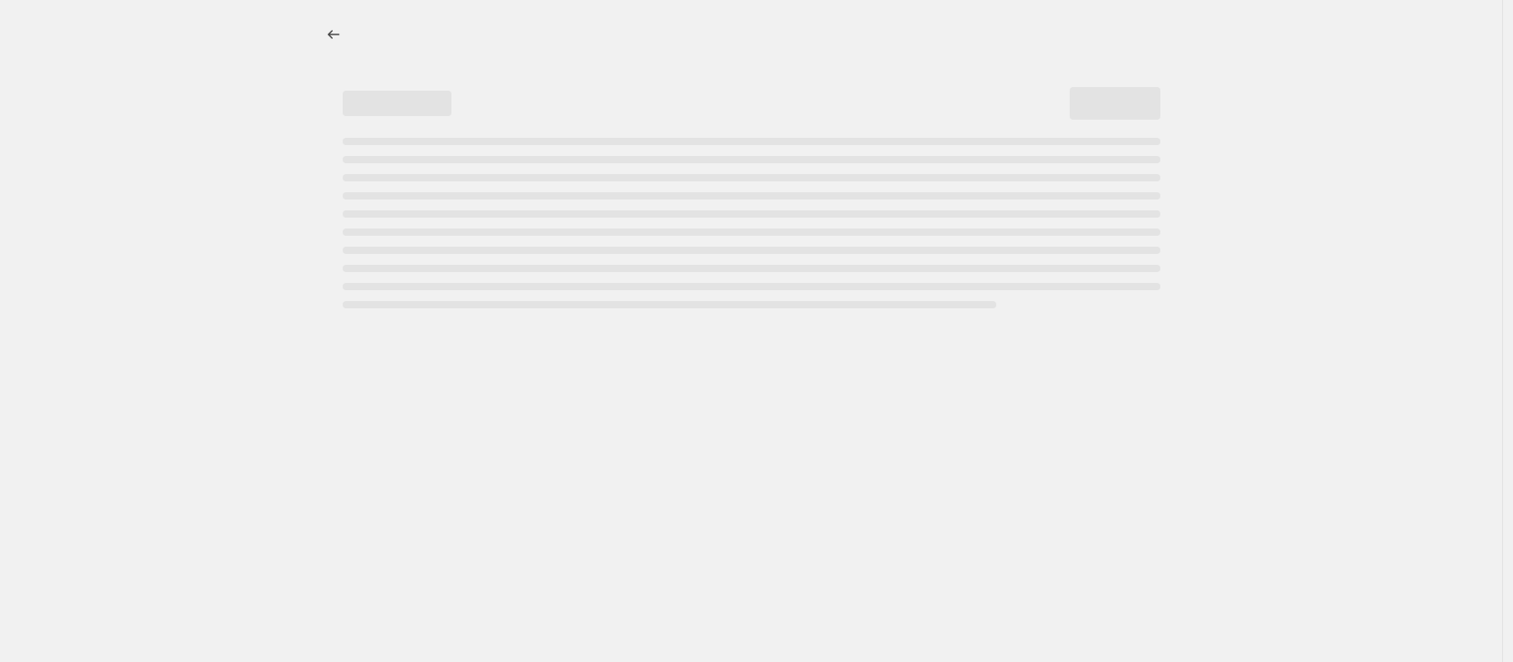
select select "by"
select select "no_change"
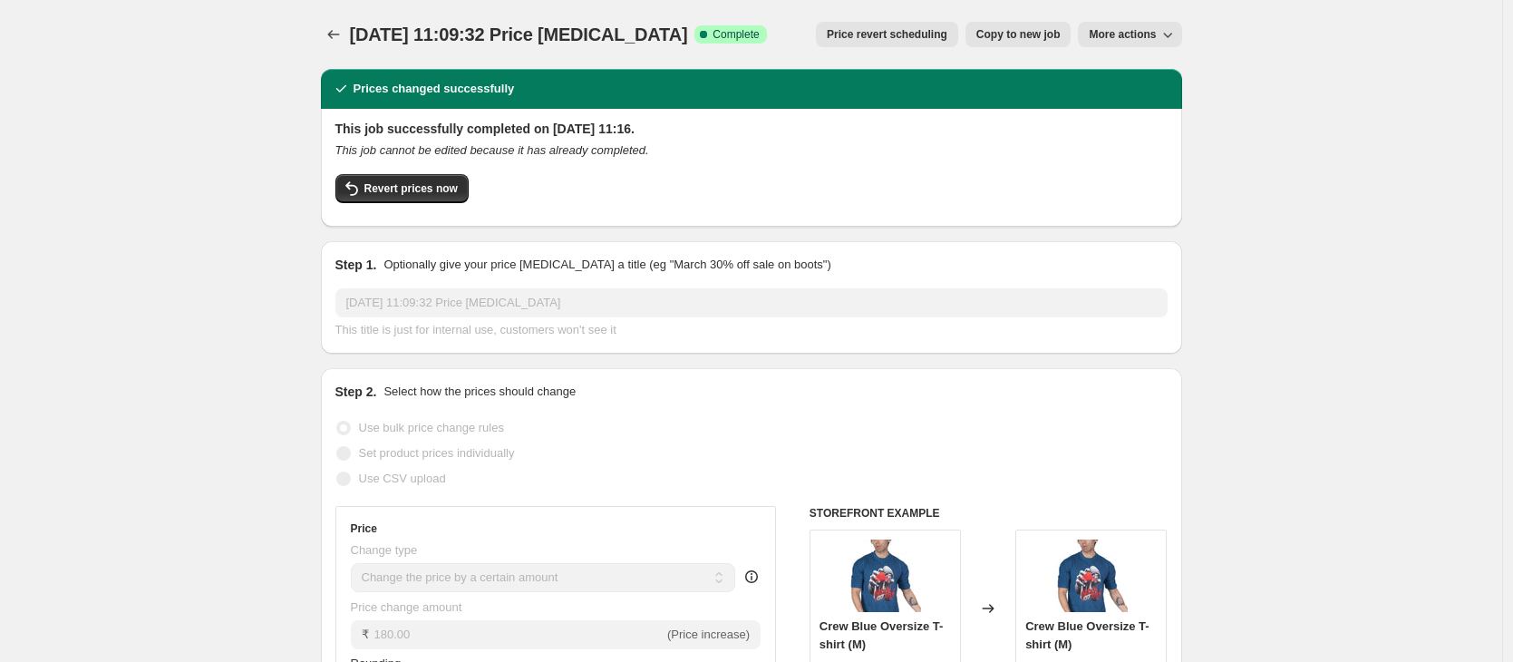
scroll to position [309, 0]
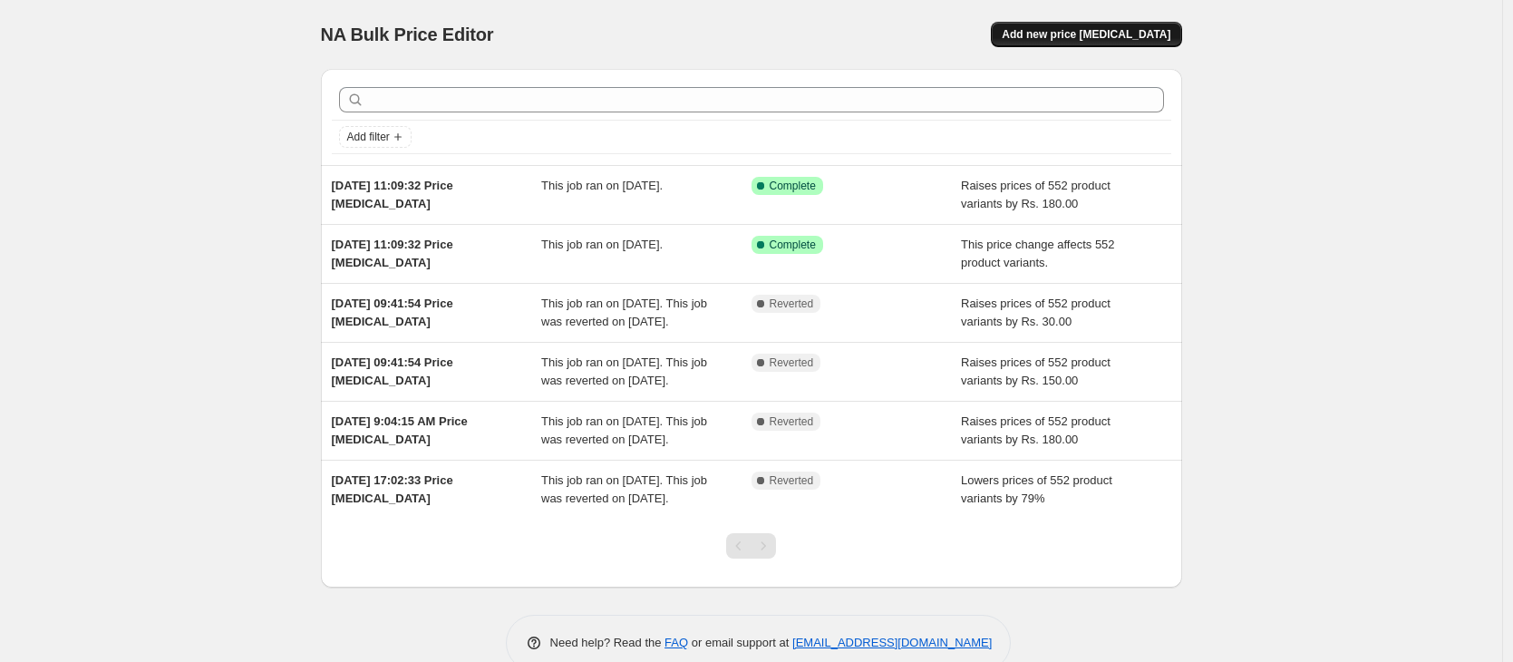
click at [1093, 40] on span "Add new price [MEDICAL_DATA]" at bounding box center [1086, 34] width 169 height 15
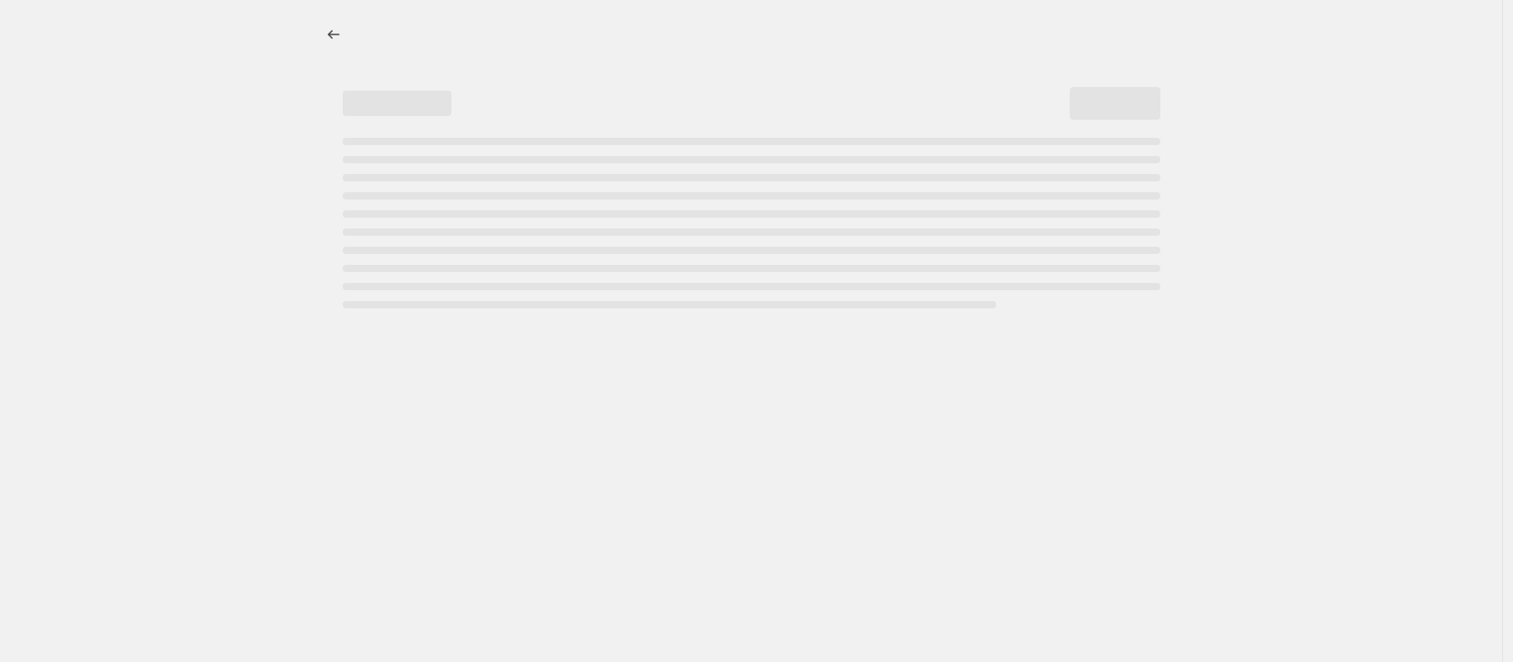
select select "percentage"
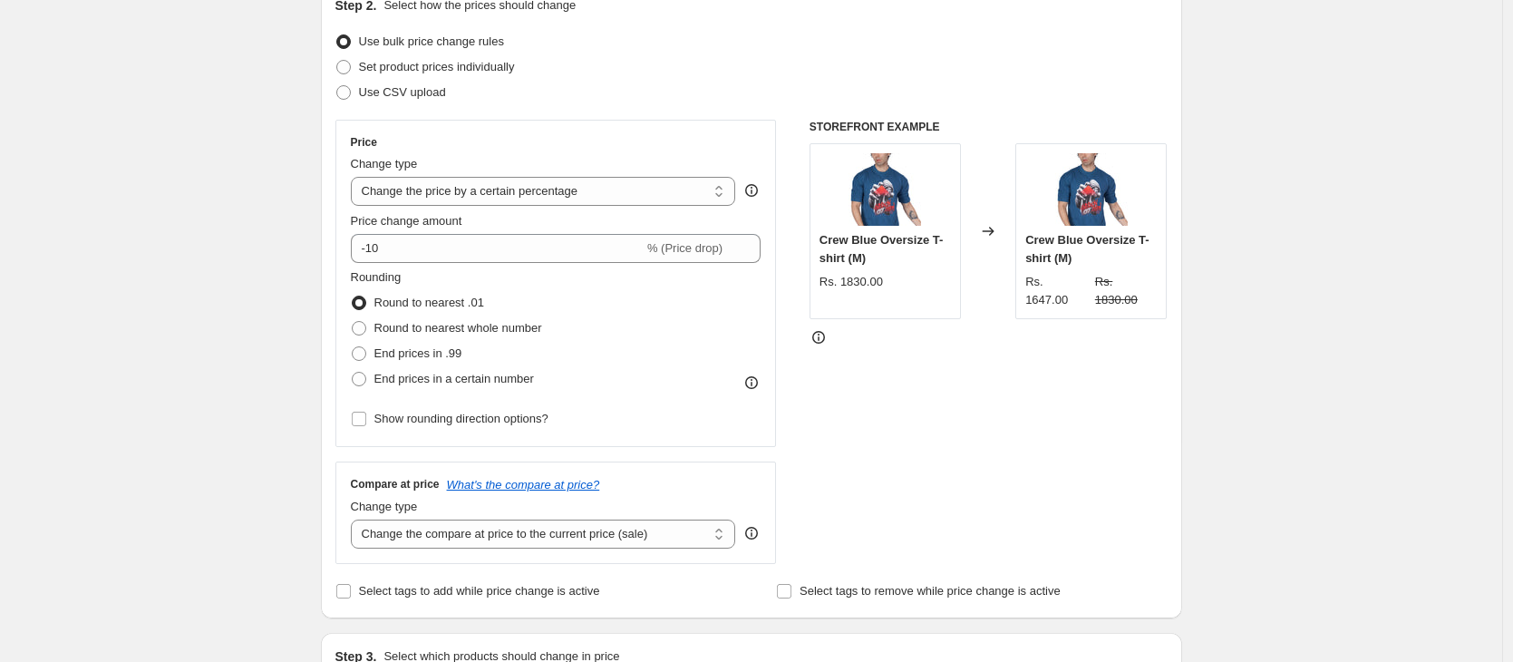
scroll to position [229, 0]
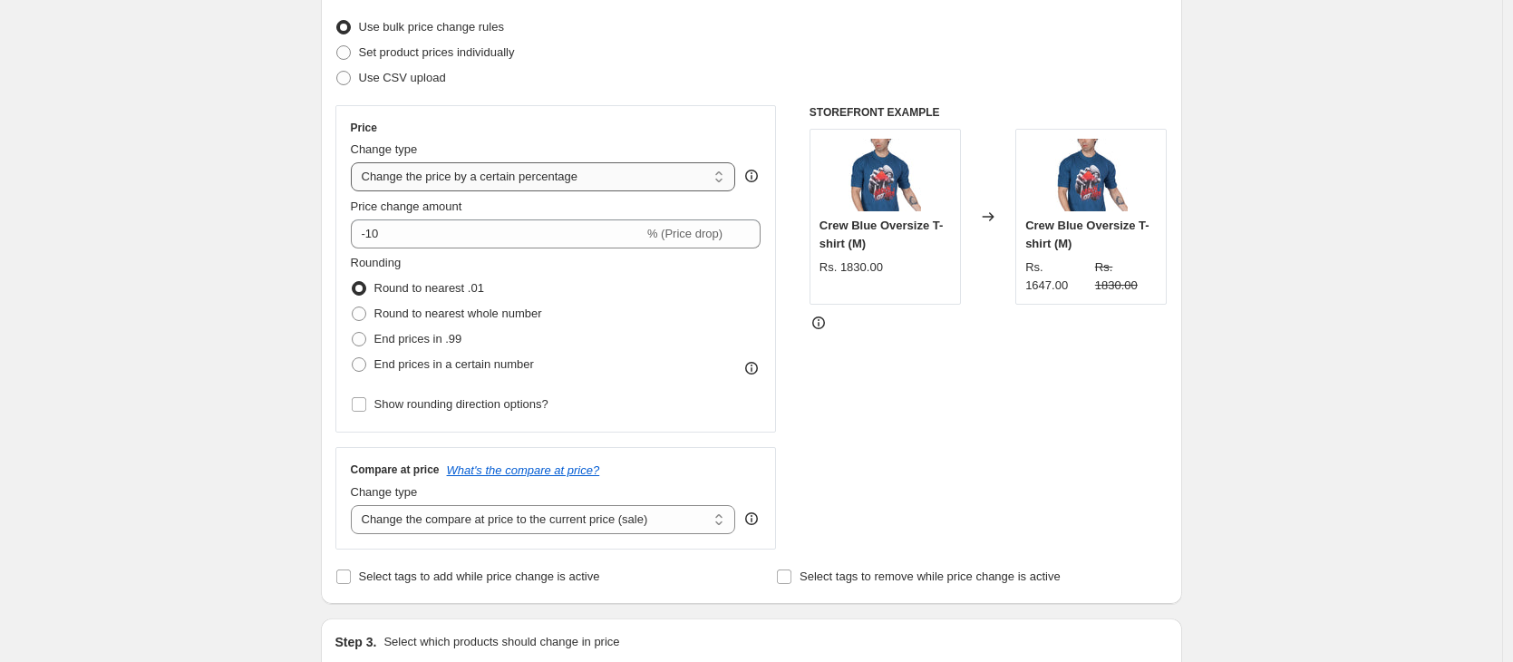
click at [574, 186] on select "Change the price to a certain amount Change the price by a certain amount Chang…" at bounding box center [543, 176] width 385 height 29
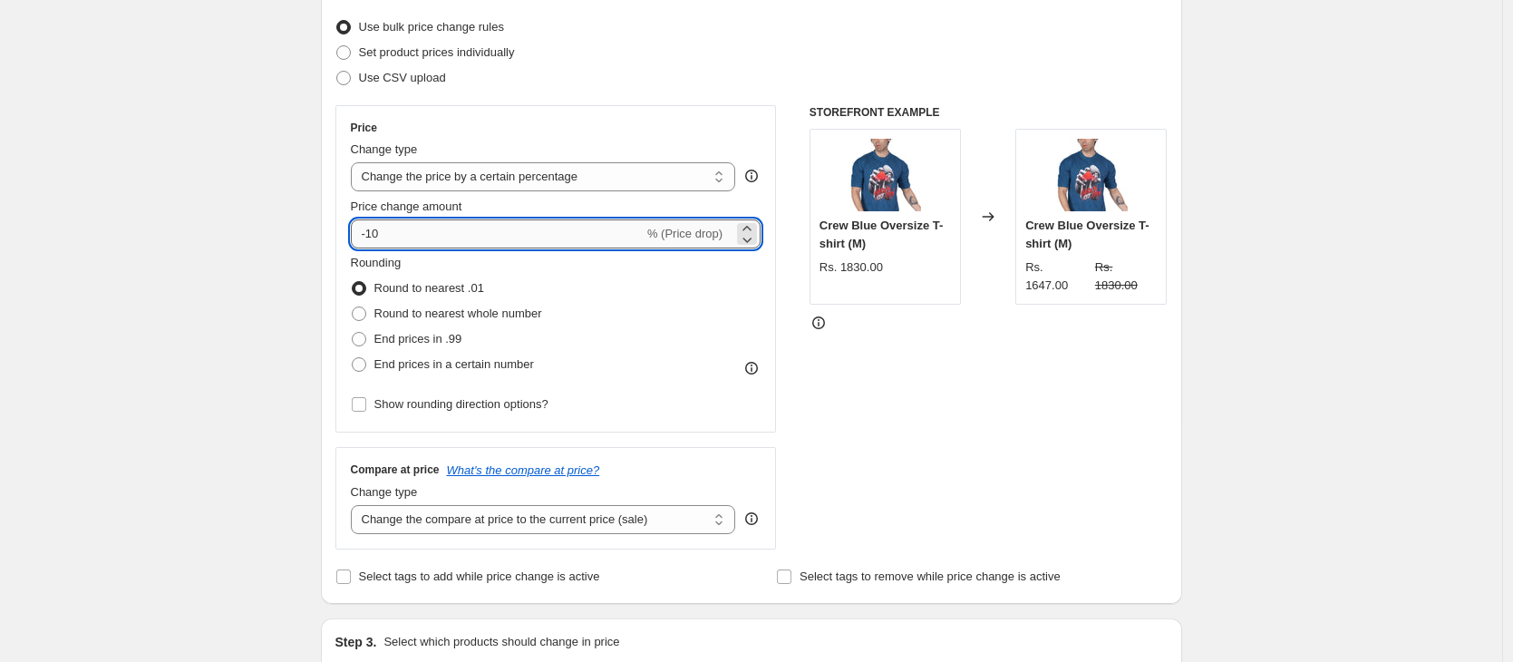
click at [564, 232] on input "-10" at bounding box center [497, 233] width 293 height 29
type input "-1"
type input "-79"
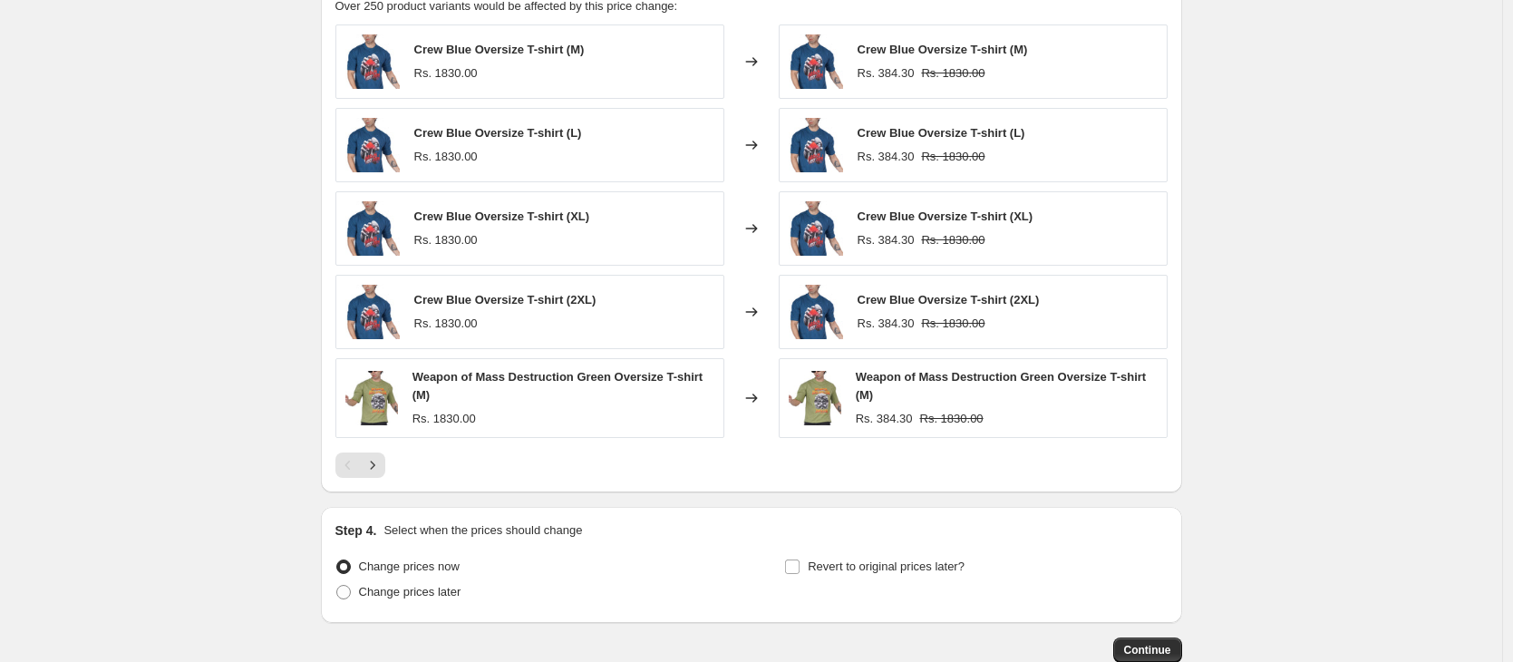
scroll to position [1156, 0]
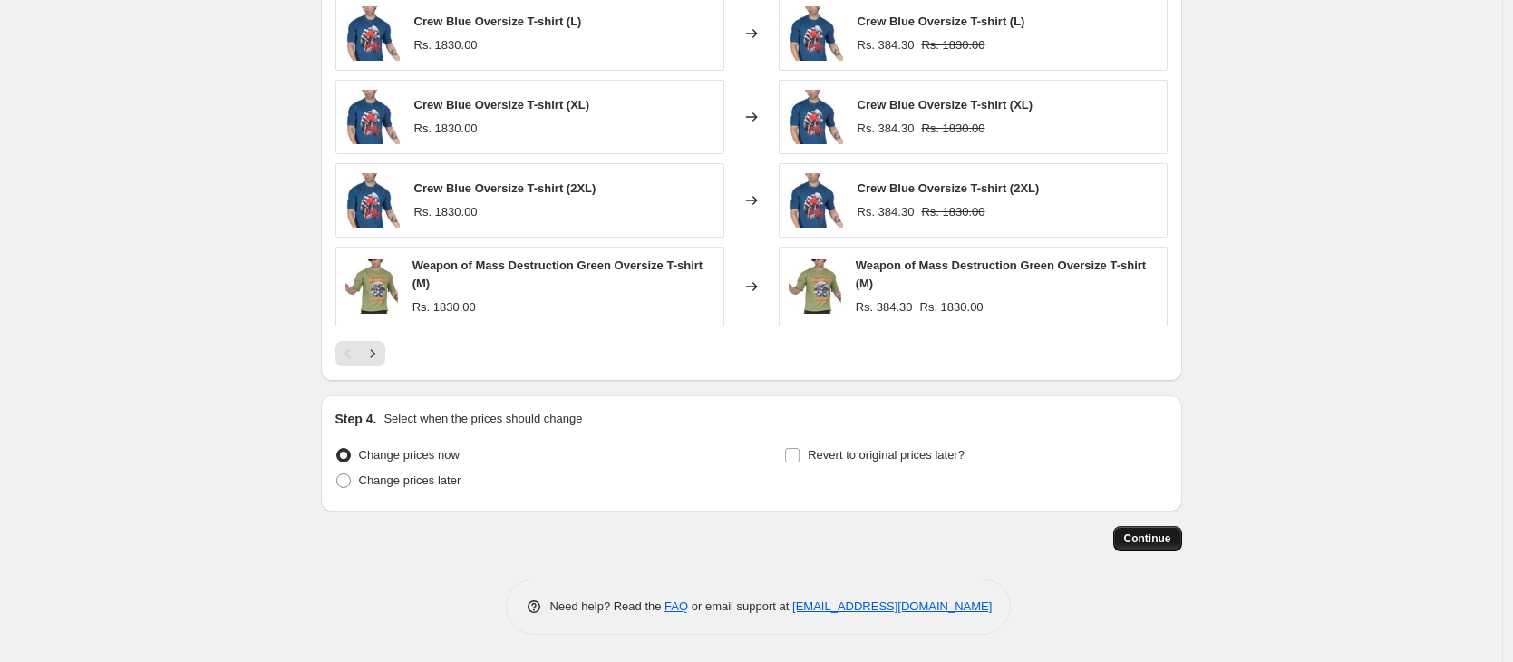
click at [1138, 550] on button "Continue" at bounding box center [1147, 538] width 69 height 25
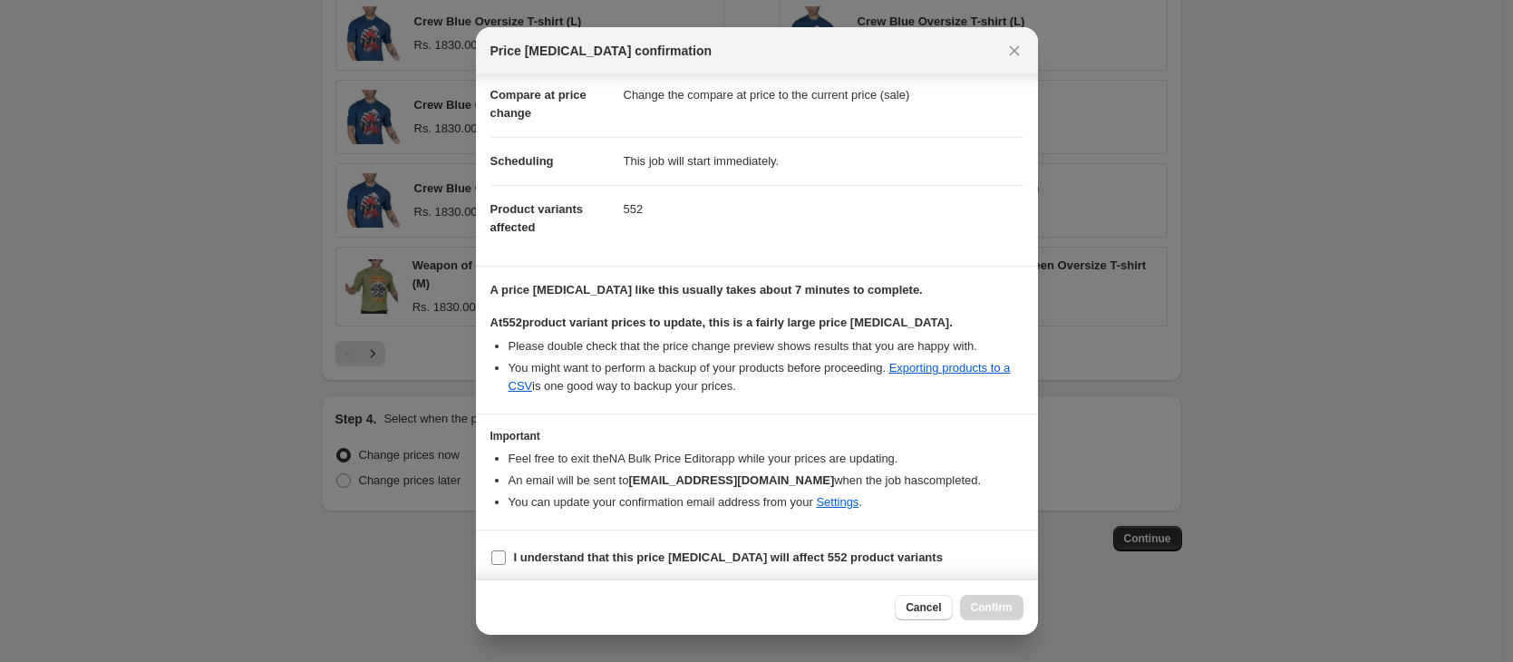
scroll to position [90, 0]
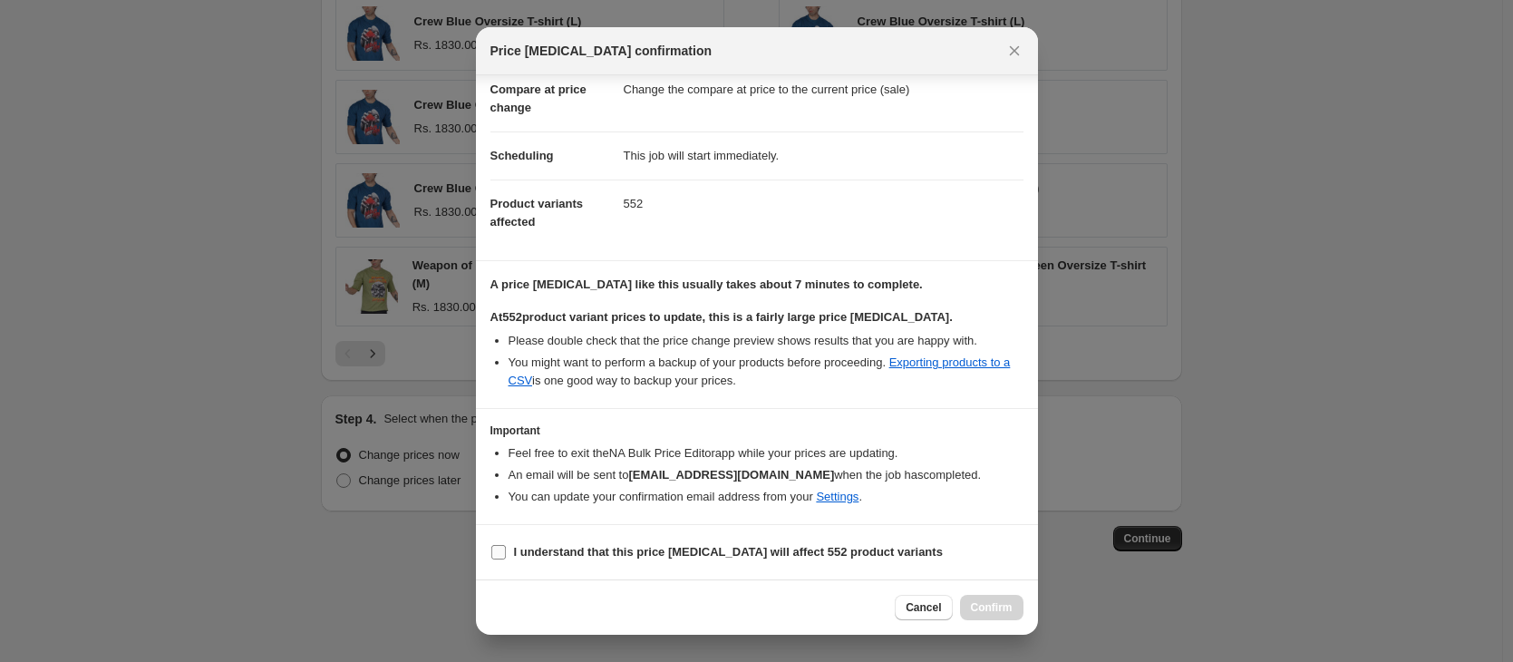
drag, startPoint x: 613, startPoint y: 545, endPoint x: 859, endPoint y: 623, distance: 257.8
click at [614, 545] on b "I understand that this price [MEDICAL_DATA] will affect 552 product variants" at bounding box center [728, 552] width 429 height 14
click at [506, 545] on input "I understand that this price [MEDICAL_DATA] will affect 552 product variants" at bounding box center [498, 552] width 15 height 15
checkbox input "true"
click at [963, 596] on button "Confirm" at bounding box center [991, 607] width 63 height 25
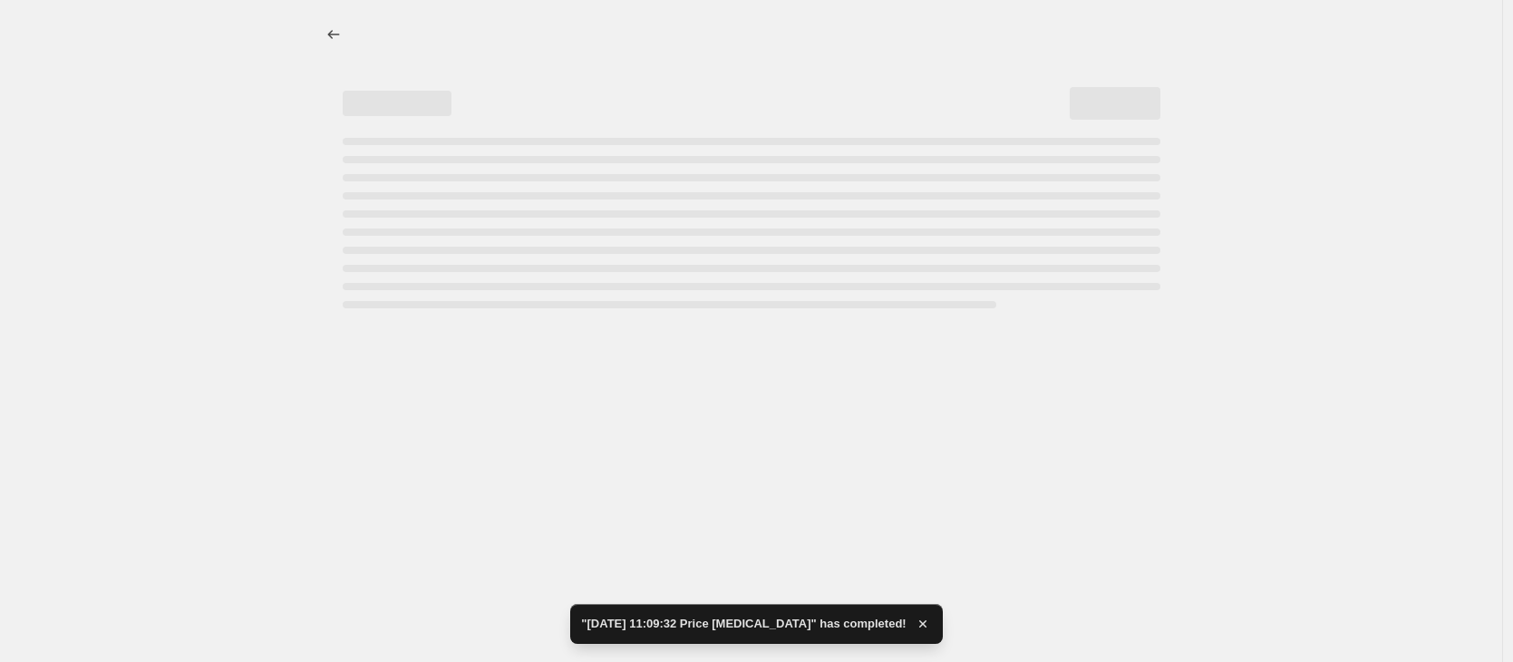
select select "percentage"
